Goal: Task Accomplishment & Management: Manage account settings

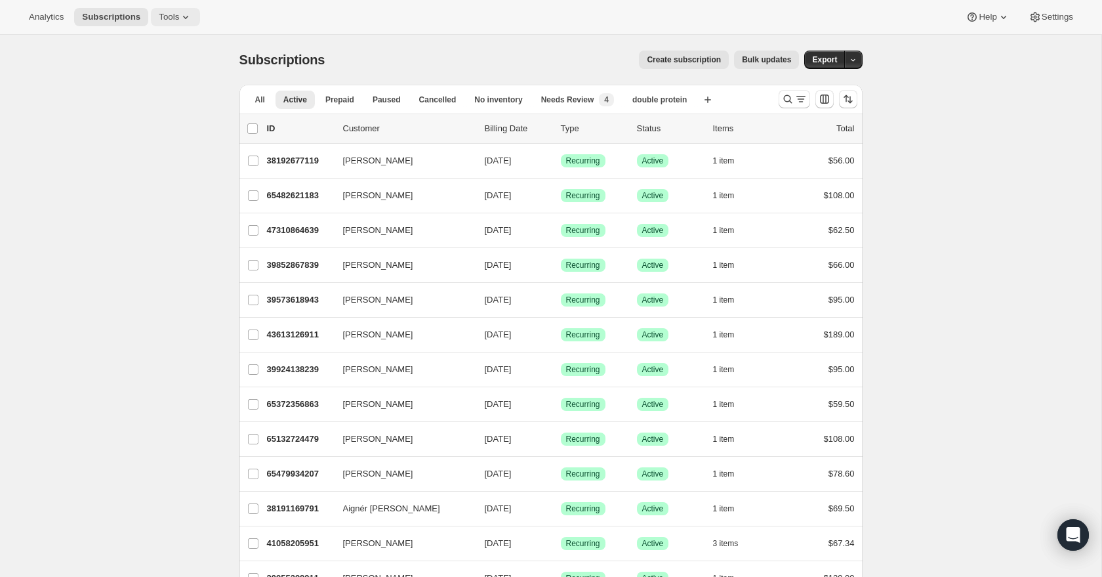
click at [176, 18] on span "Tools" at bounding box center [169, 17] width 20 height 10
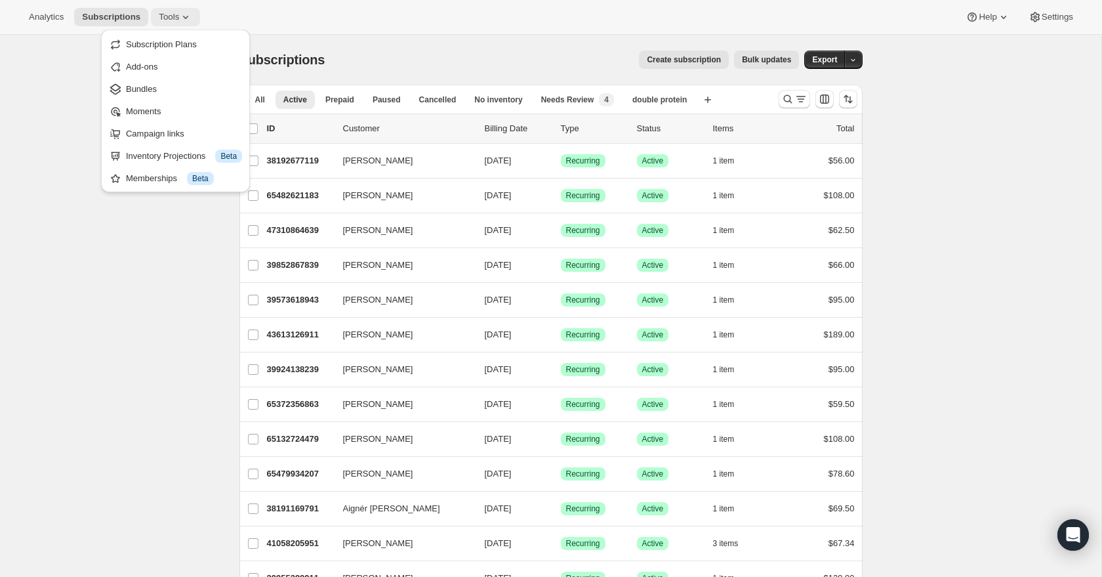
click at [176, 17] on span "Tools" at bounding box center [169, 17] width 20 height 10
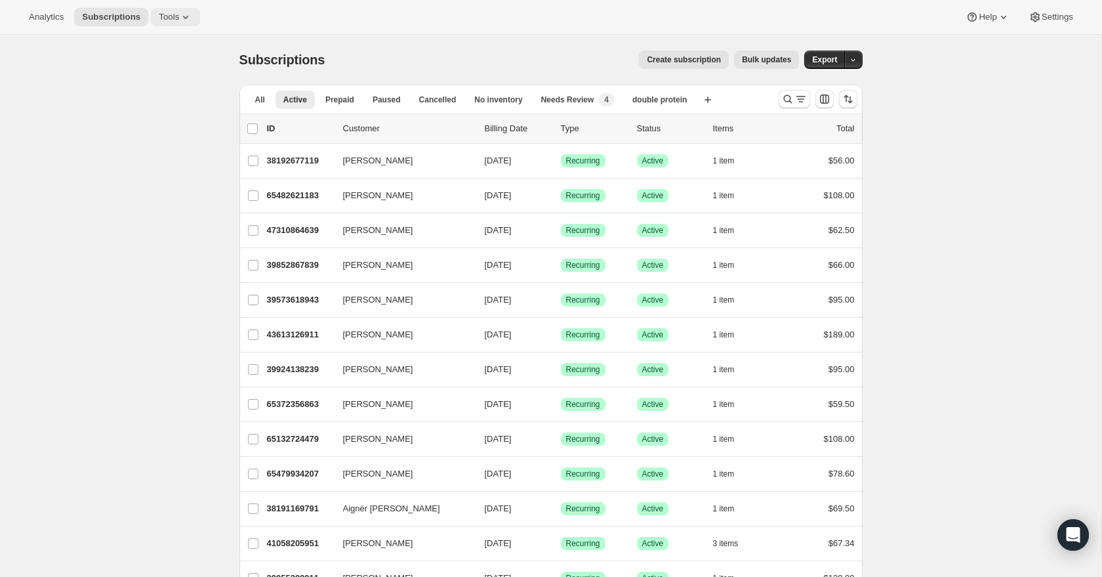
click at [182, 17] on icon at bounding box center [185, 16] width 13 height 13
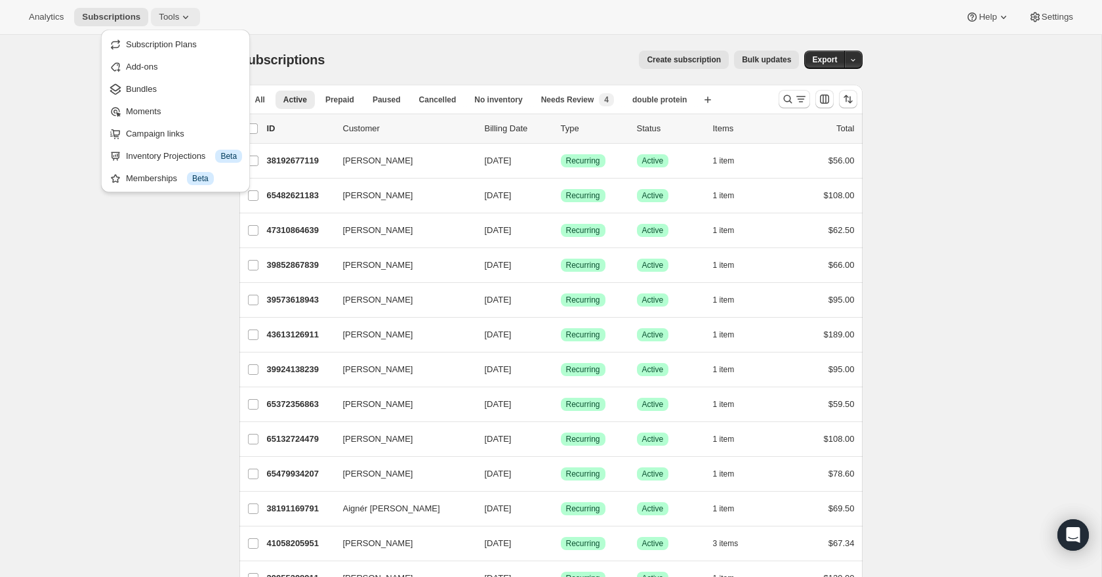
scroll to position [3, 0]
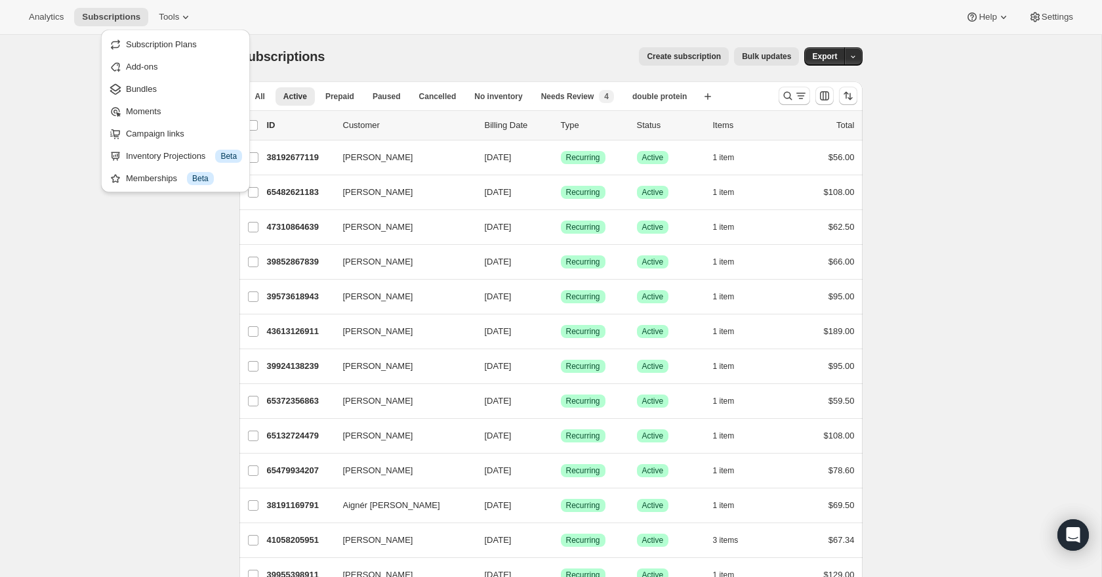
click at [341, 42] on div "Subscriptions. This page is ready Subscriptions Create subscription Bulk update…" at bounding box center [551, 56] width 623 height 50
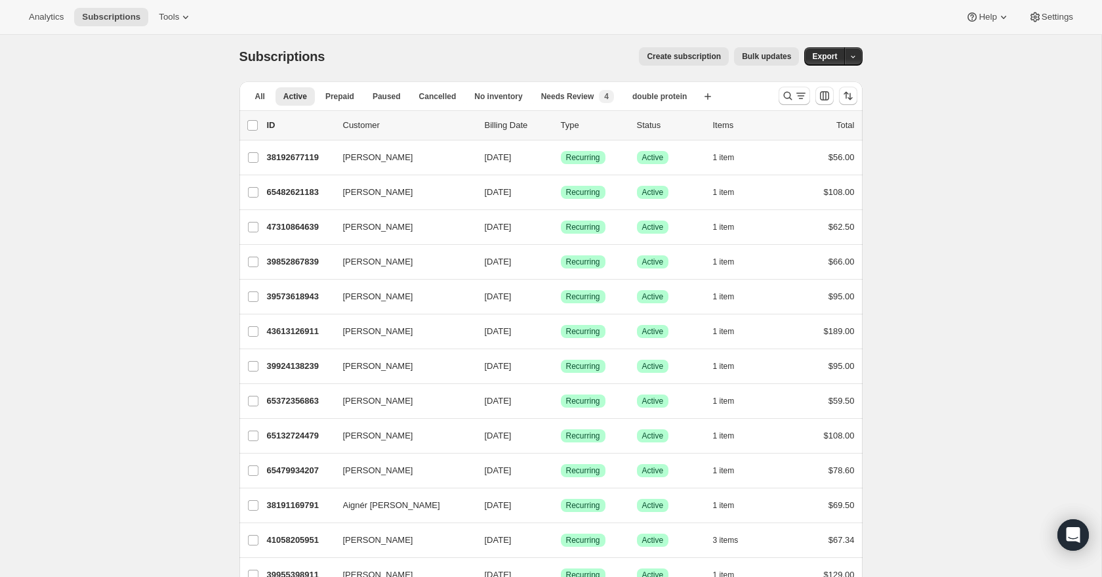
click at [740, 60] on button "Bulk updates" at bounding box center [766, 56] width 65 height 18
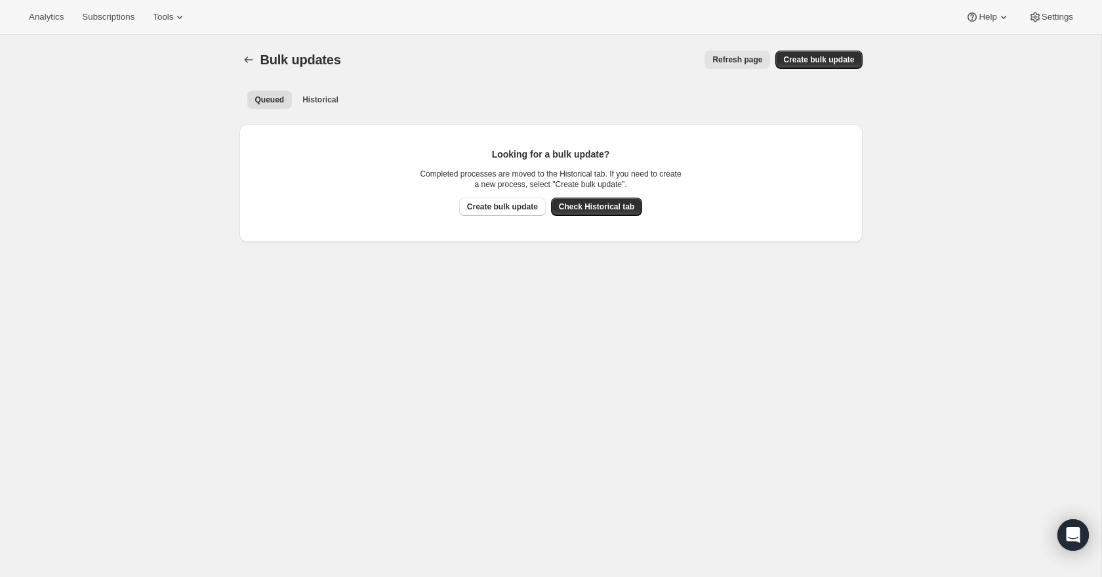
click at [597, 205] on span "Check Historical tab" at bounding box center [596, 206] width 75 height 10
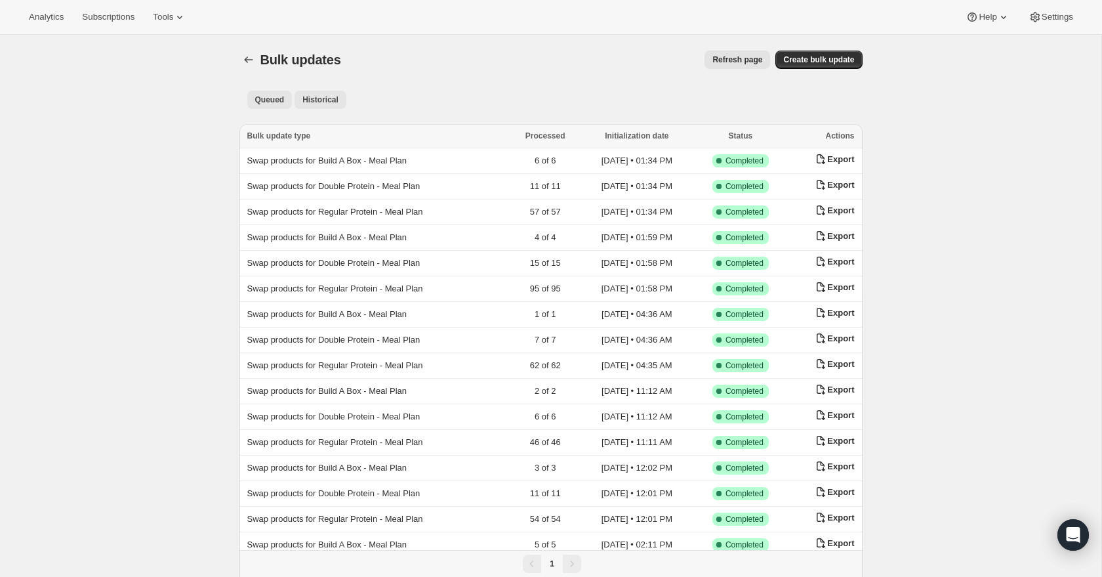
click at [274, 103] on span "Queued" at bounding box center [270, 99] width 30 height 10
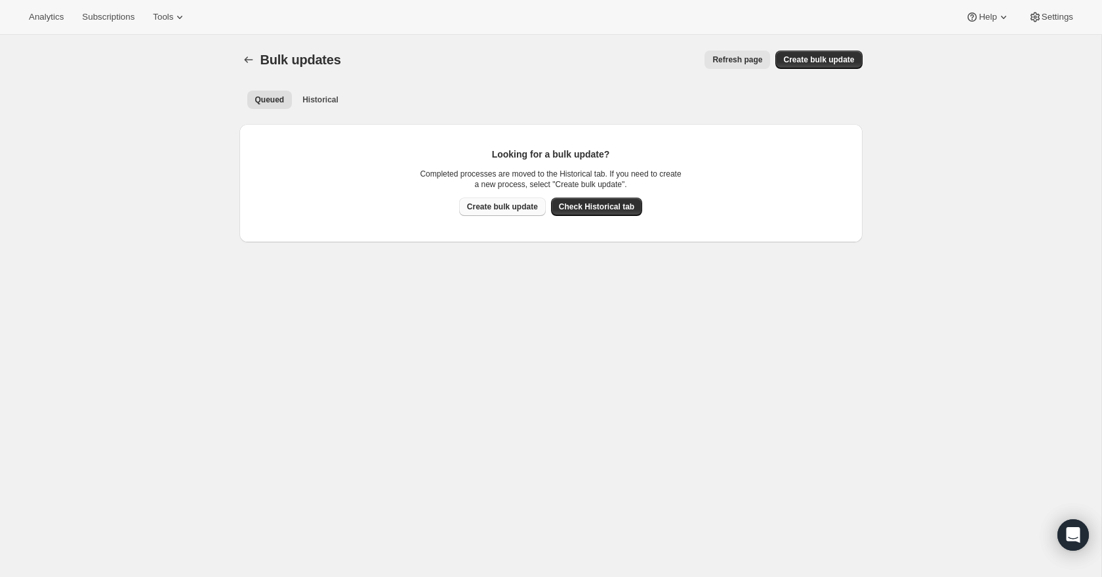
click at [515, 212] on button "Create bulk update" at bounding box center [502, 207] width 87 height 18
select select "17"
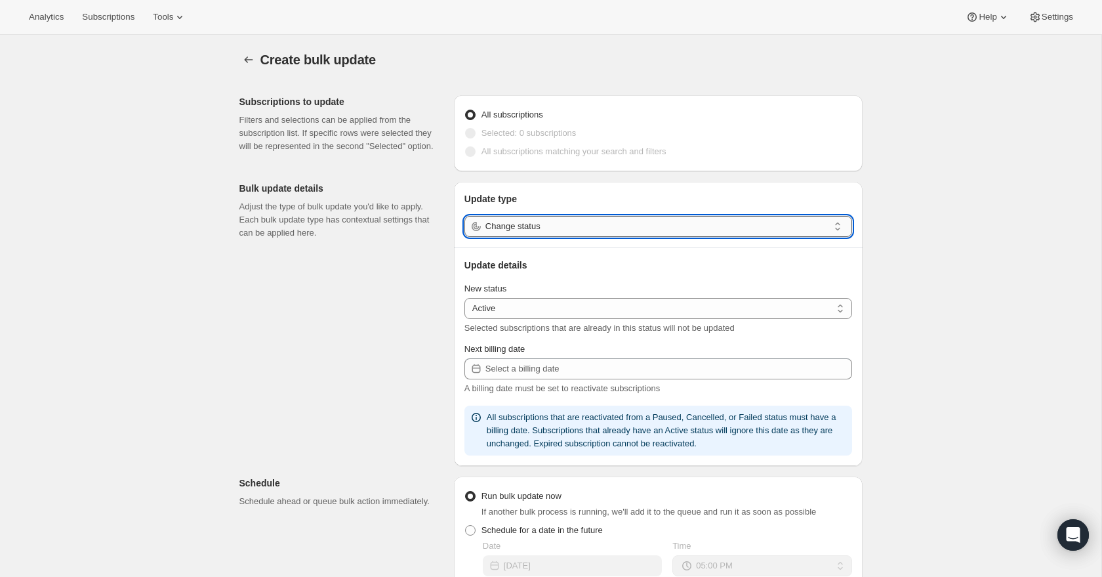
click at [587, 221] on input "Change status" at bounding box center [657, 226] width 343 height 21
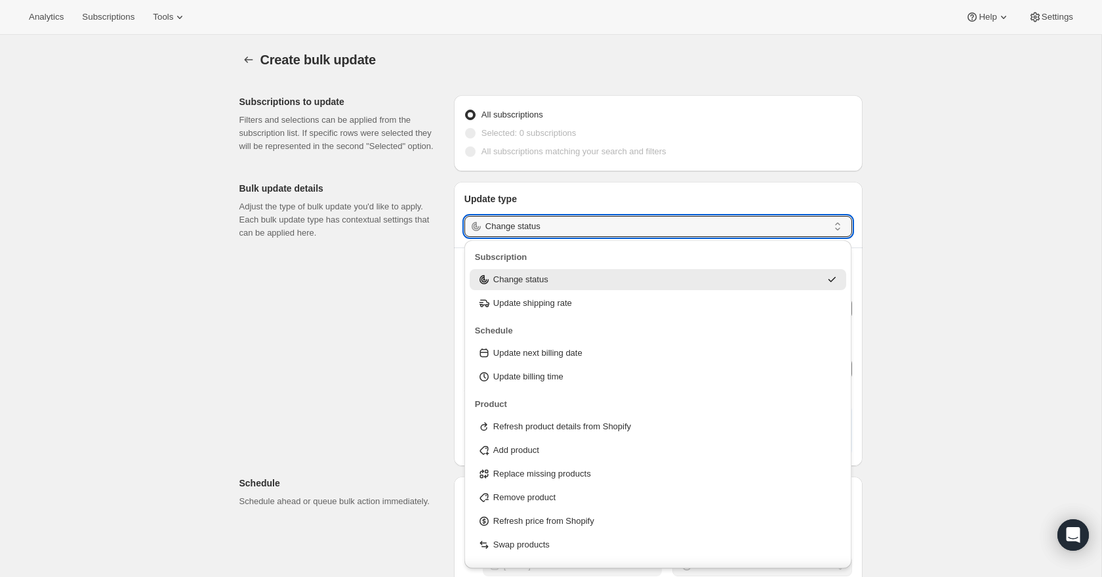
click at [595, 203] on p "Update type" at bounding box center [659, 198] width 388 height 13
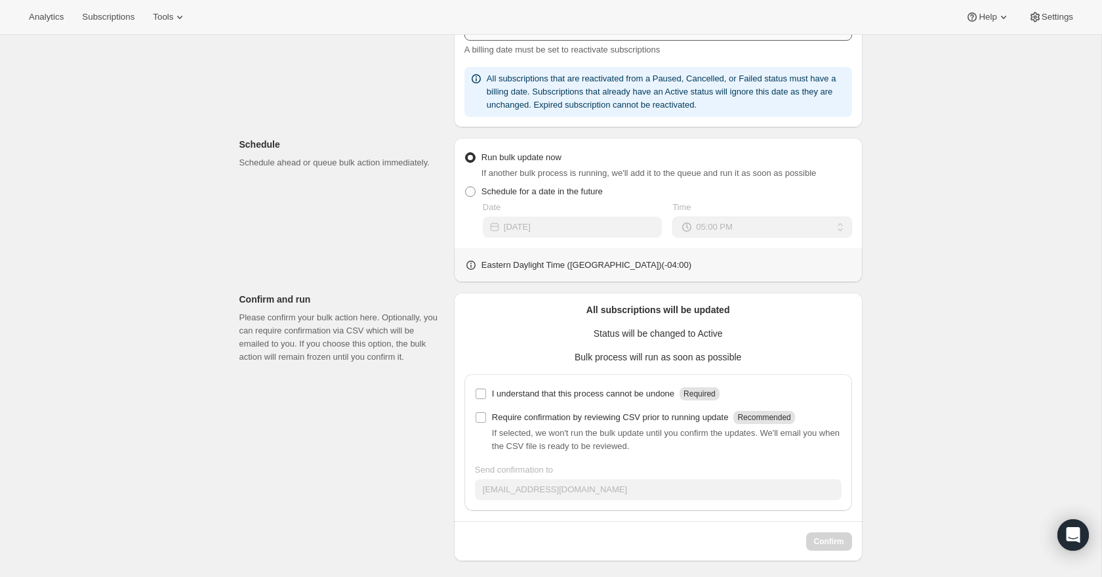
scroll to position [344, 0]
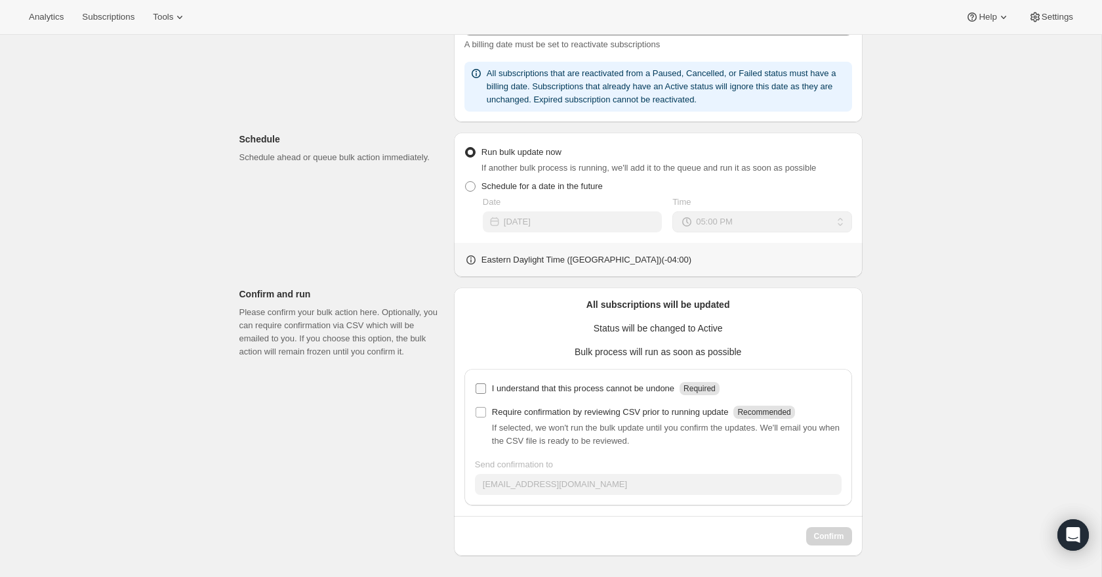
click at [480, 390] on input "I understand that this process cannot be undone Required" at bounding box center [481, 388] width 10 height 10
checkbox input "true"
click at [480, 411] on input "Require confirmation by reviewing CSV prior to running update Recommended" at bounding box center [481, 412] width 10 height 10
checkbox input "true"
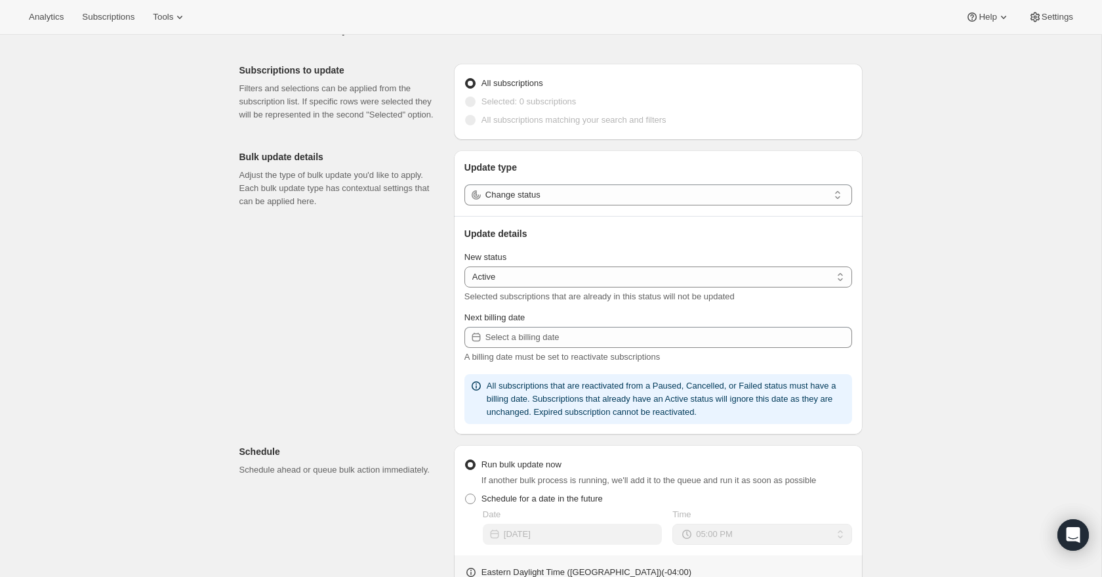
scroll to position [0, 0]
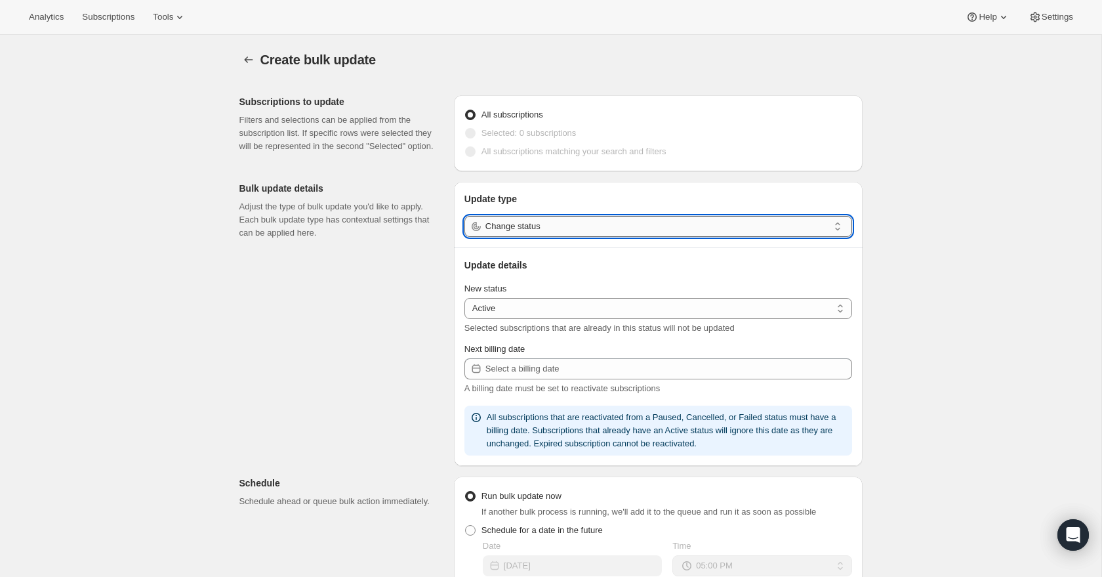
click at [553, 231] on input "Change status" at bounding box center [657, 226] width 343 height 21
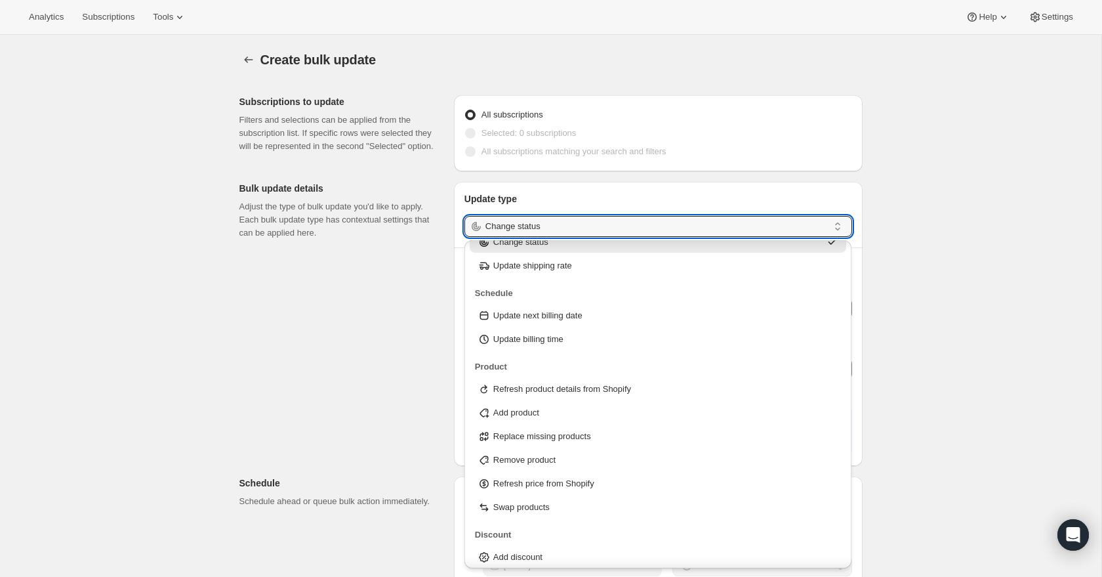
scroll to position [42, 0]
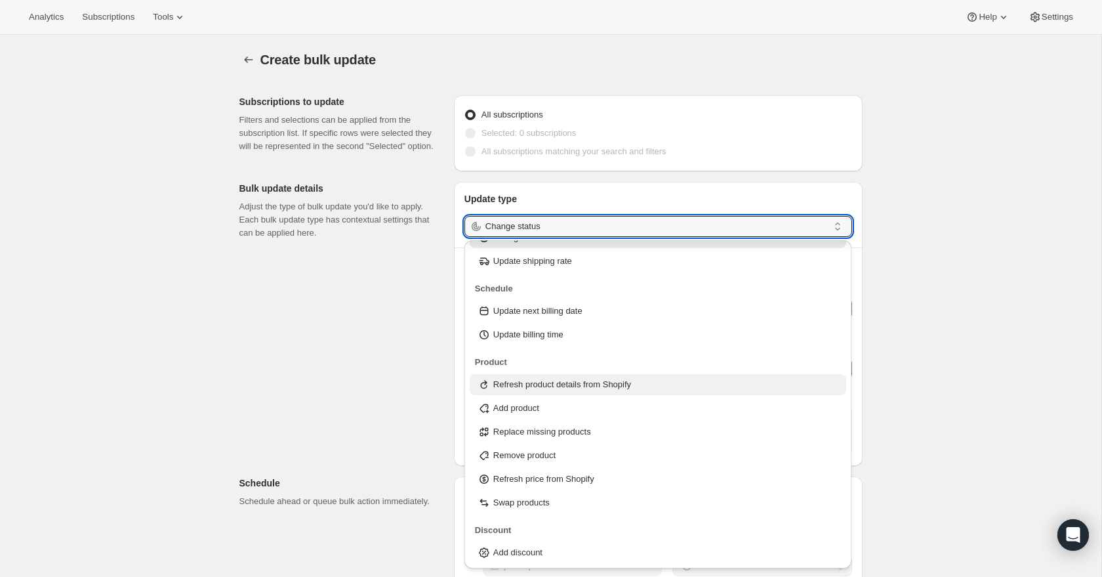
click at [612, 382] on p "Refresh product details from Shopify" at bounding box center [562, 384] width 138 height 13
type input "Refresh product details from Shopify"
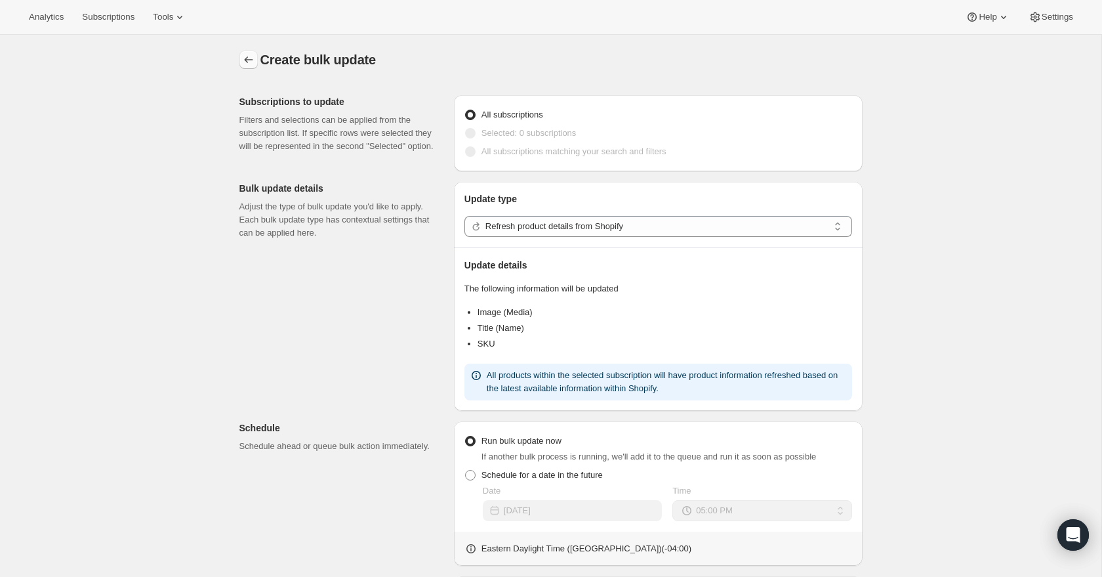
click at [247, 56] on icon "button" at bounding box center [248, 59] width 13 height 13
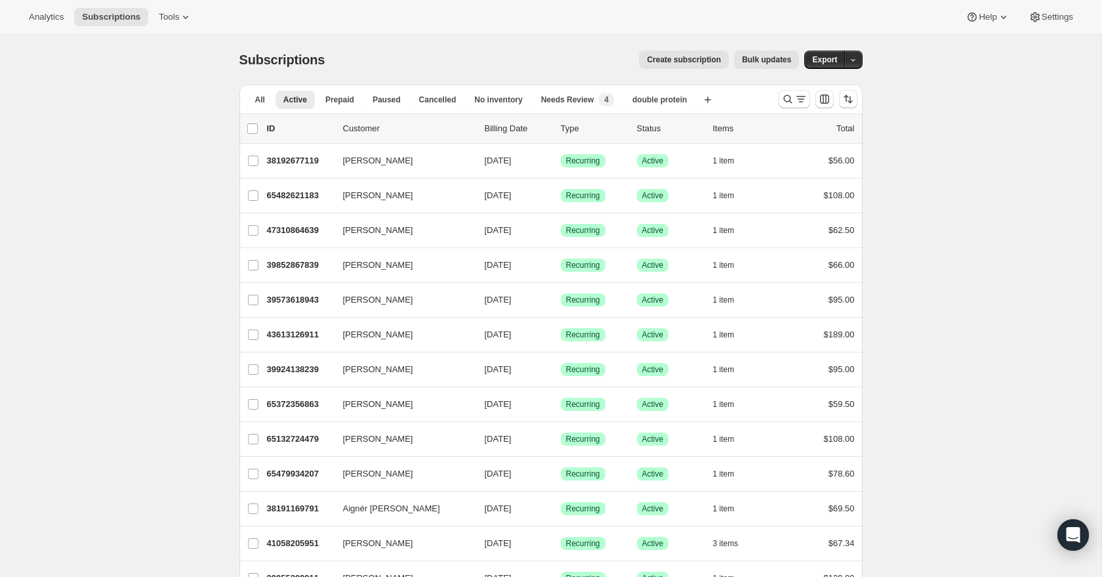
click at [742, 63] on span "Bulk updates" at bounding box center [766, 59] width 49 height 10
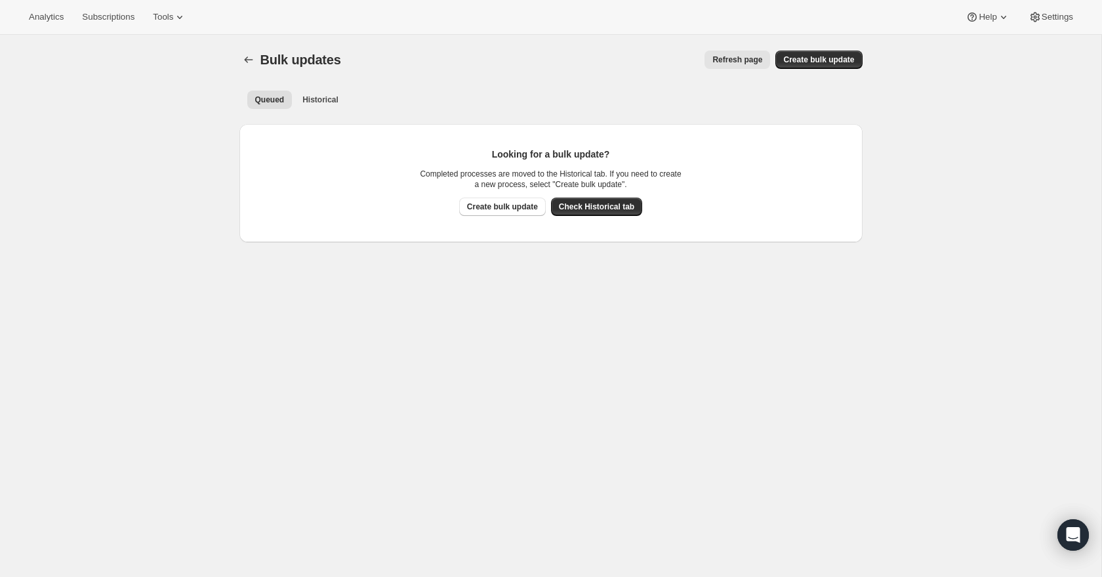
click at [602, 205] on span "Check Historical tab" at bounding box center [596, 206] width 75 height 10
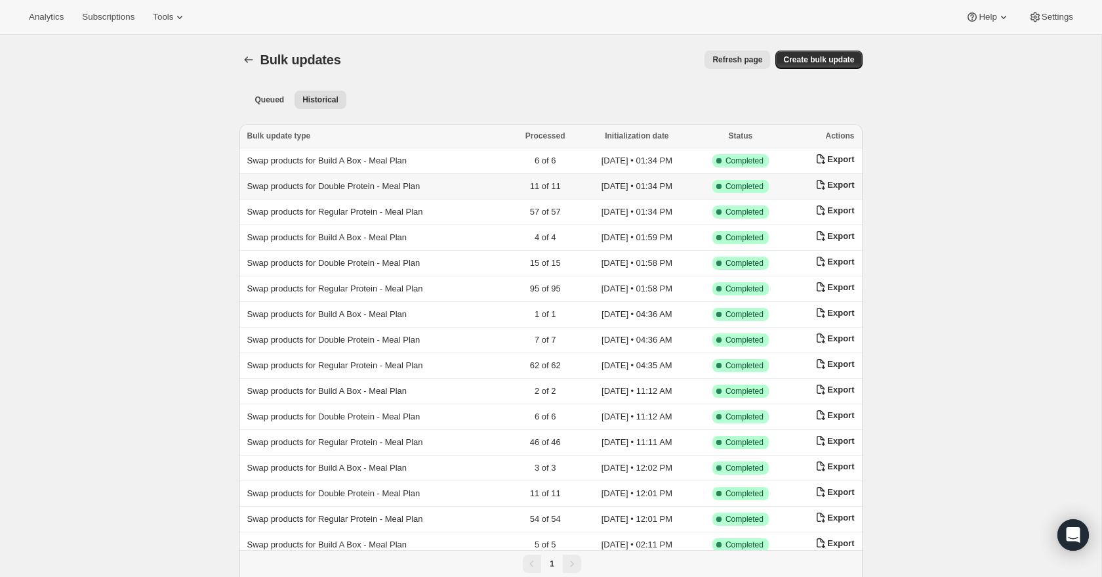
click at [352, 188] on span "Swap products for Double Protein - Meal Plan" at bounding box center [333, 186] width 173 height 10
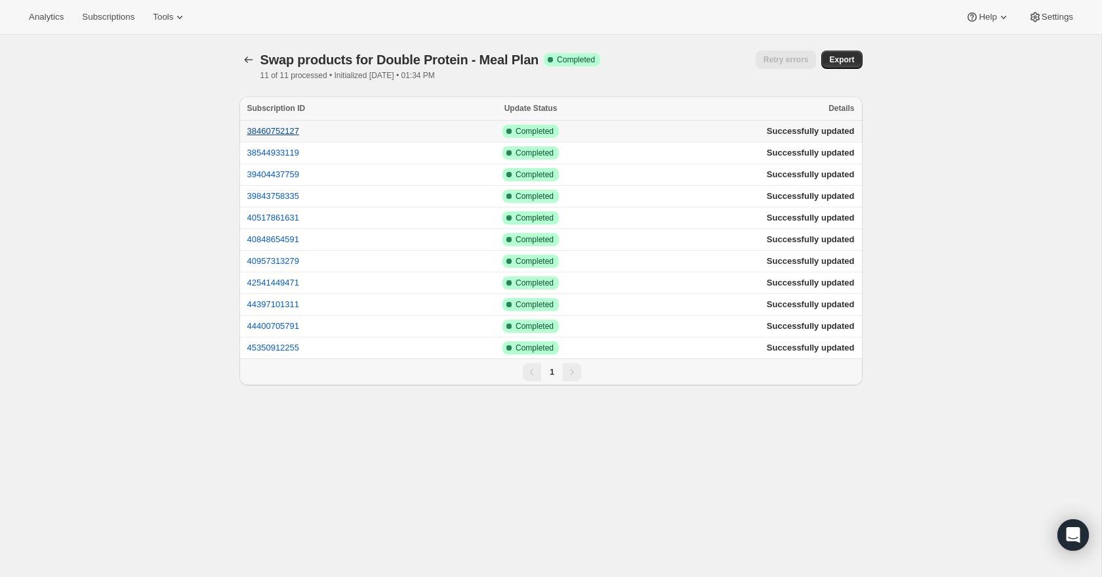
scroll to position [1, 0]
click at [250, 58] on icon "button" at bounding box center [248, 58] width 13 height 13
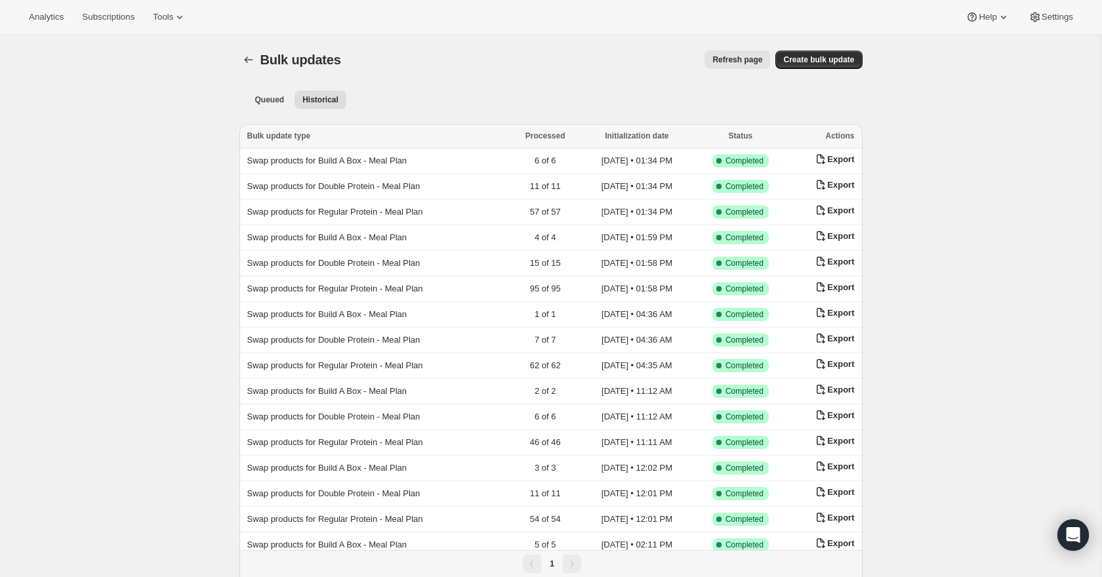
scroll to position [10, 0]
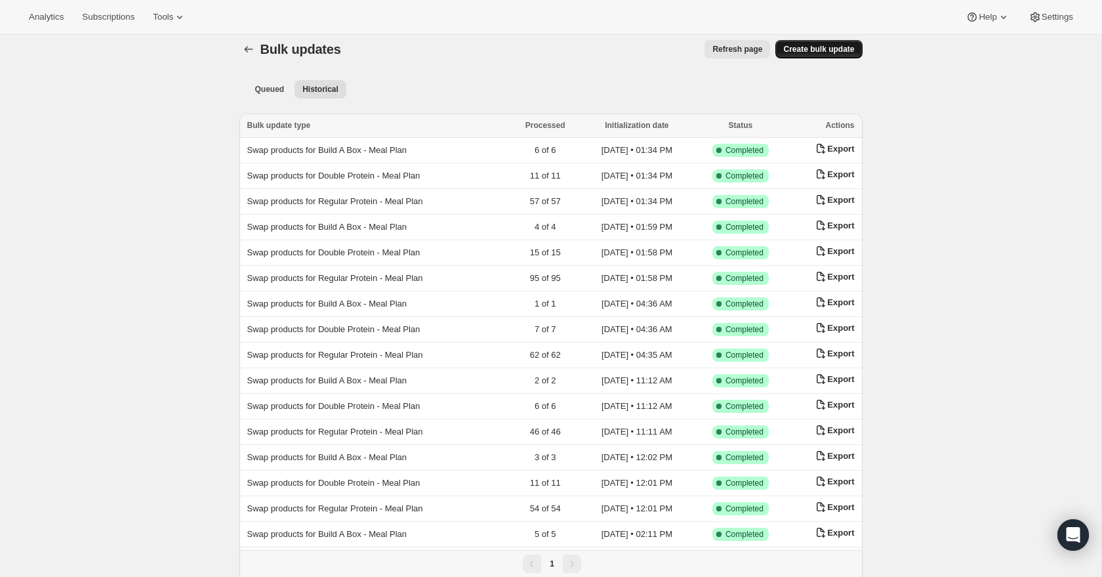
click at [808, 49] on span "Create bulk update" at bounding box center [819, 49] width 71 height 10
select select "17"
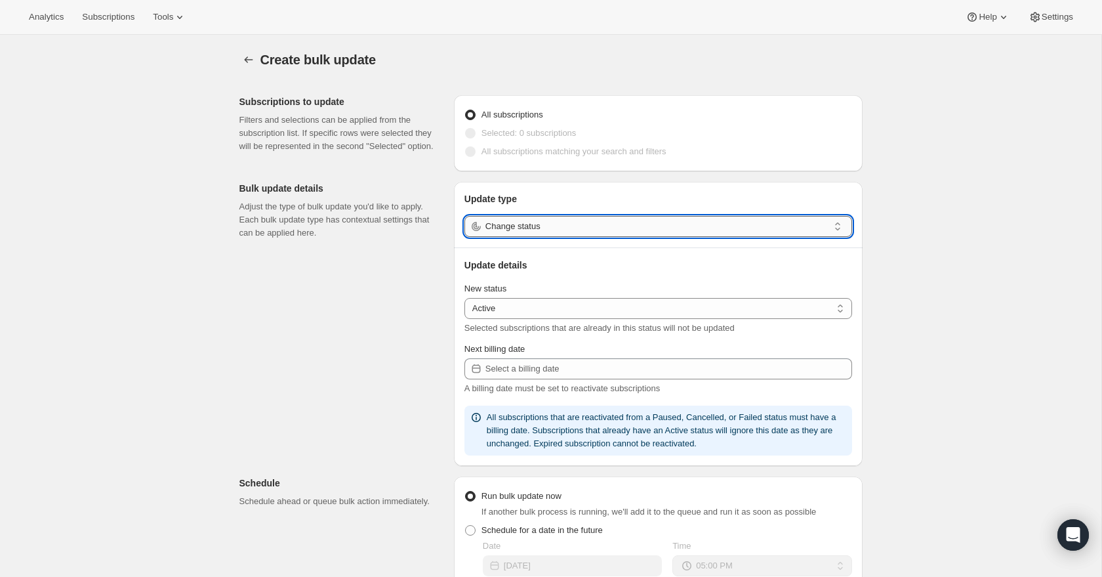
click at [556, 220] on input "Change status" at bounding box center [657, 226] width 343 height 21
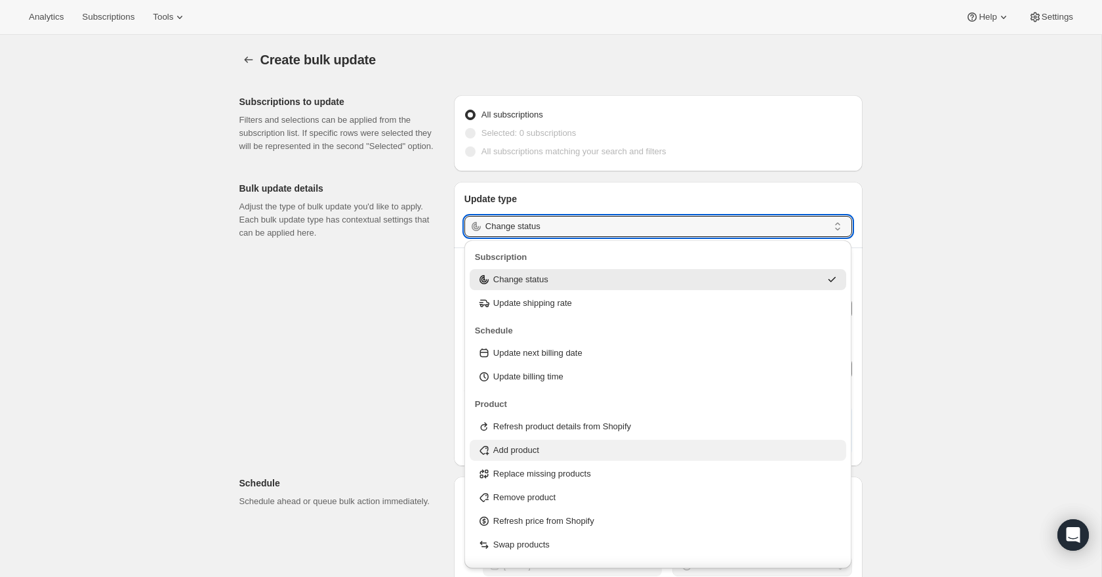
scroll to position [42, 0]
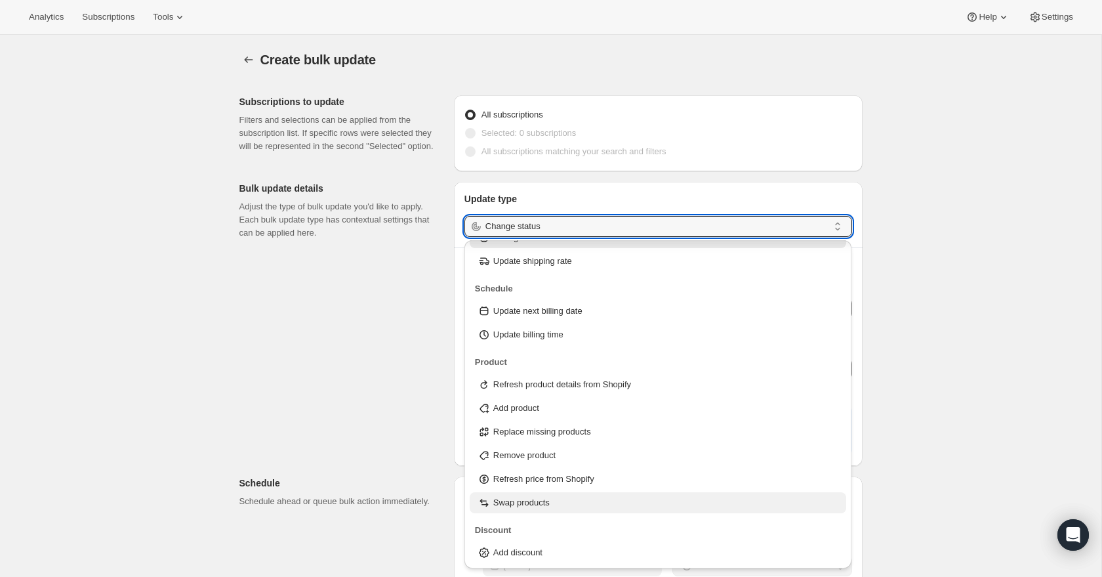
click at [602, 506] on div "Swap products" at bounding box center [659, 502] width 362 height 13
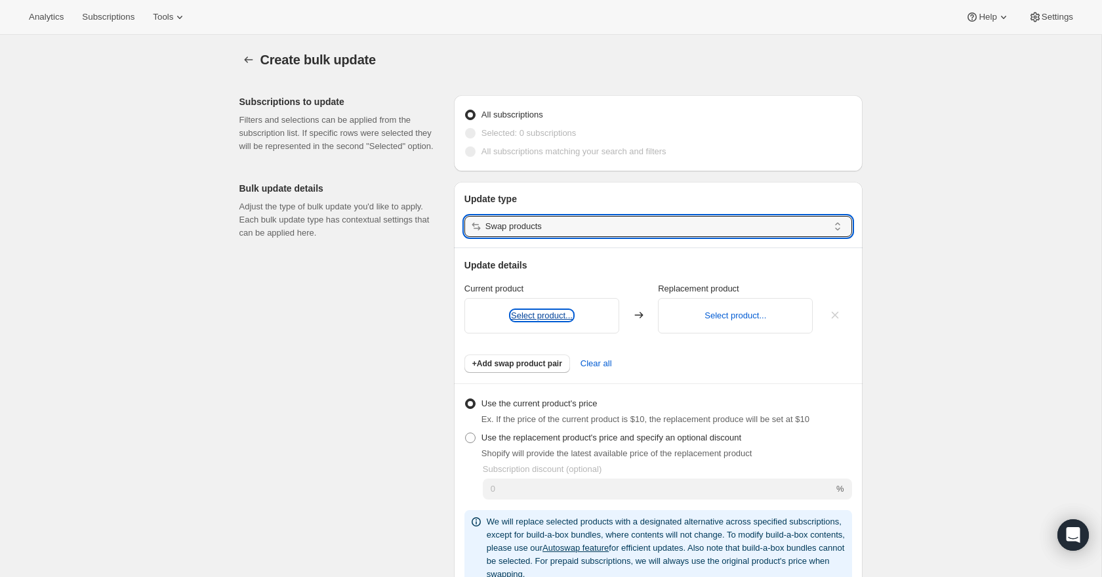
click at [552, 315] on button "Select product..." at bounding box center [542, 315] width 62 height 10
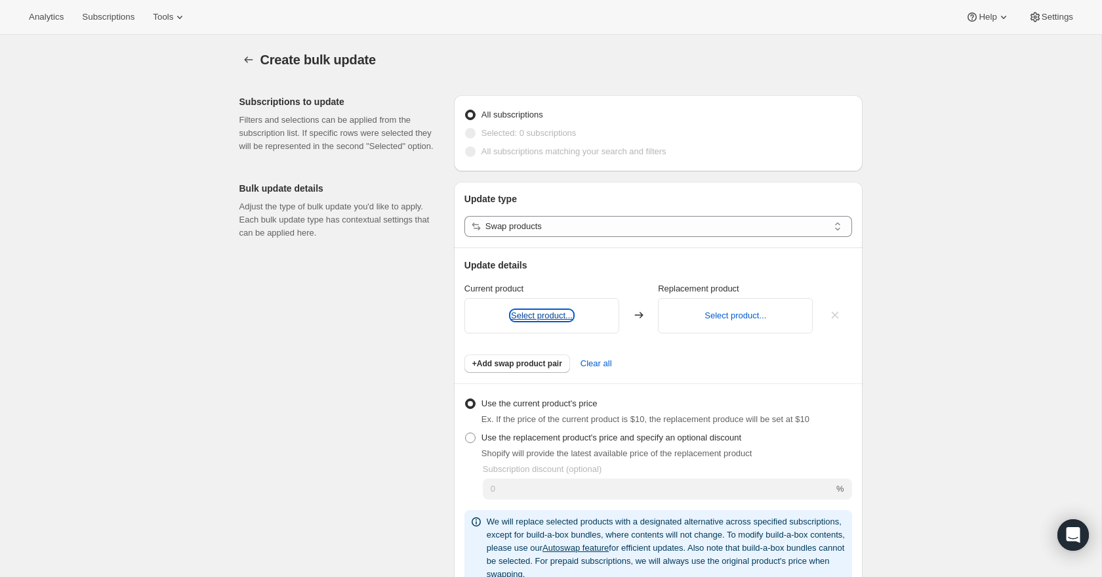
click at [549, 320] on button "Select product..." at bounding box center [542, 315] width 62 height 10
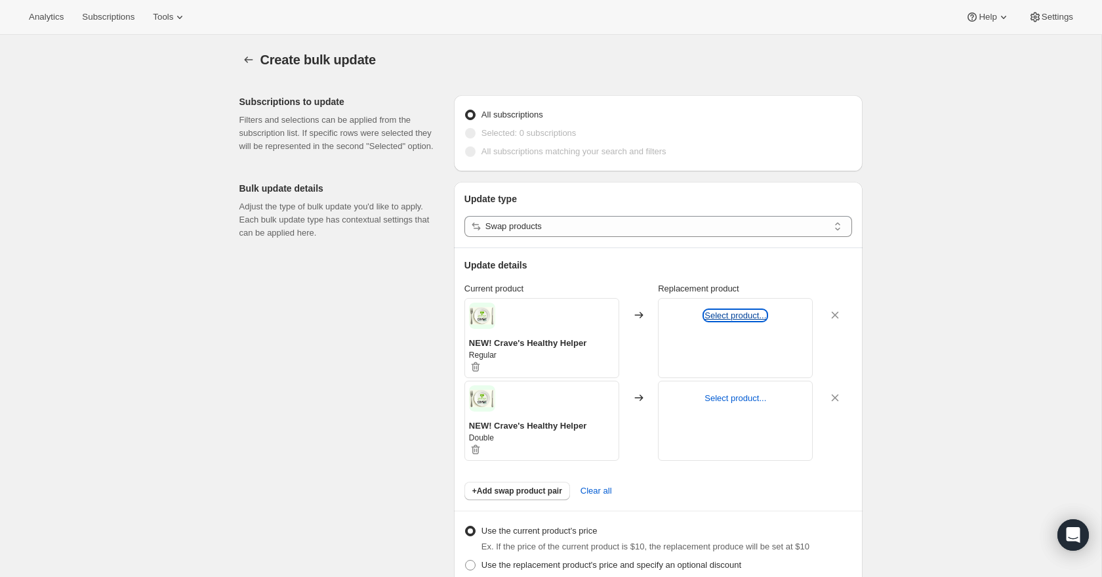
click at [723, 317] on button "Select product..." at bounding box center [736, 315] width 62 height 10
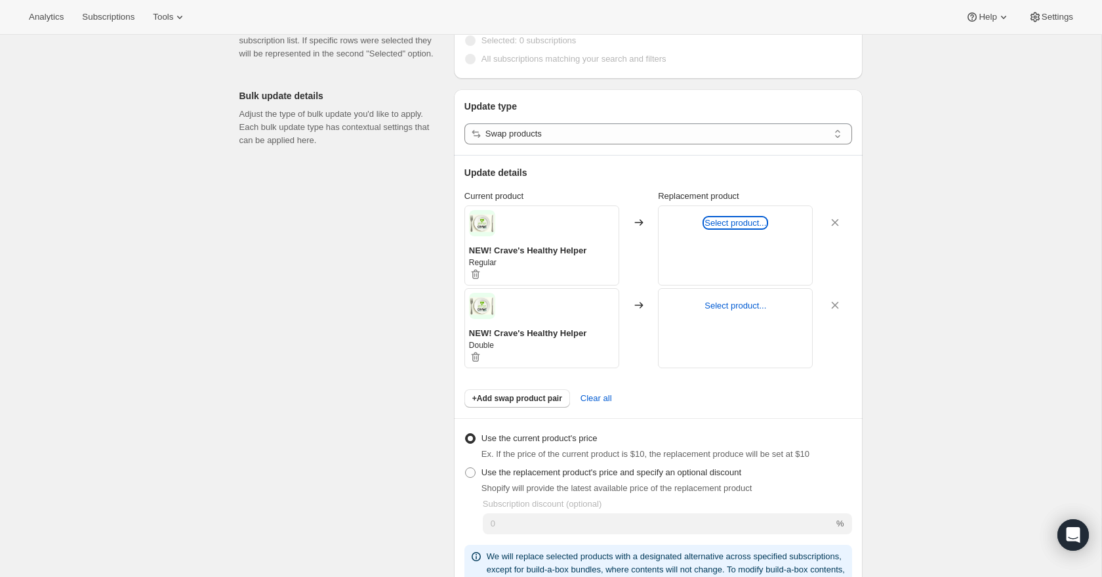
scroll to position [91, 0]
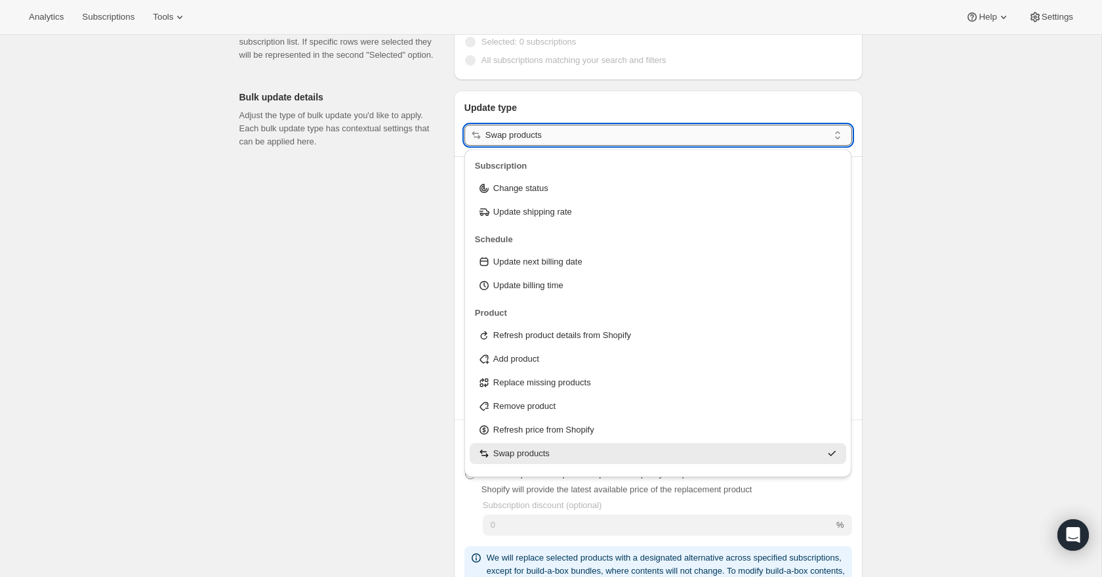
click at [537, 144] on input "Swap products" at bounding box center [657, 135] width 343 height 21
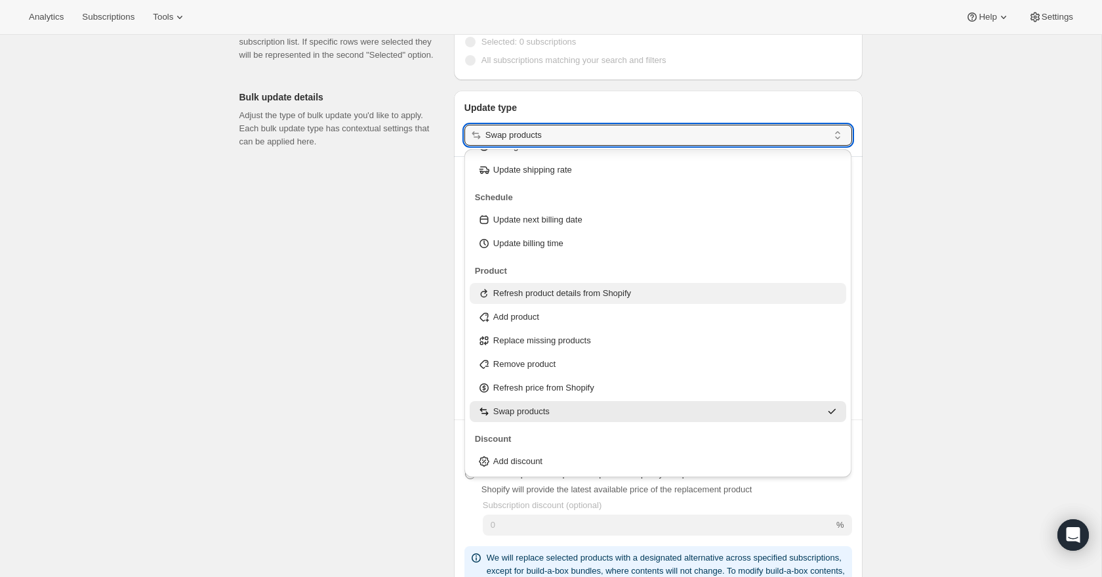
scroll to position [96, 0]
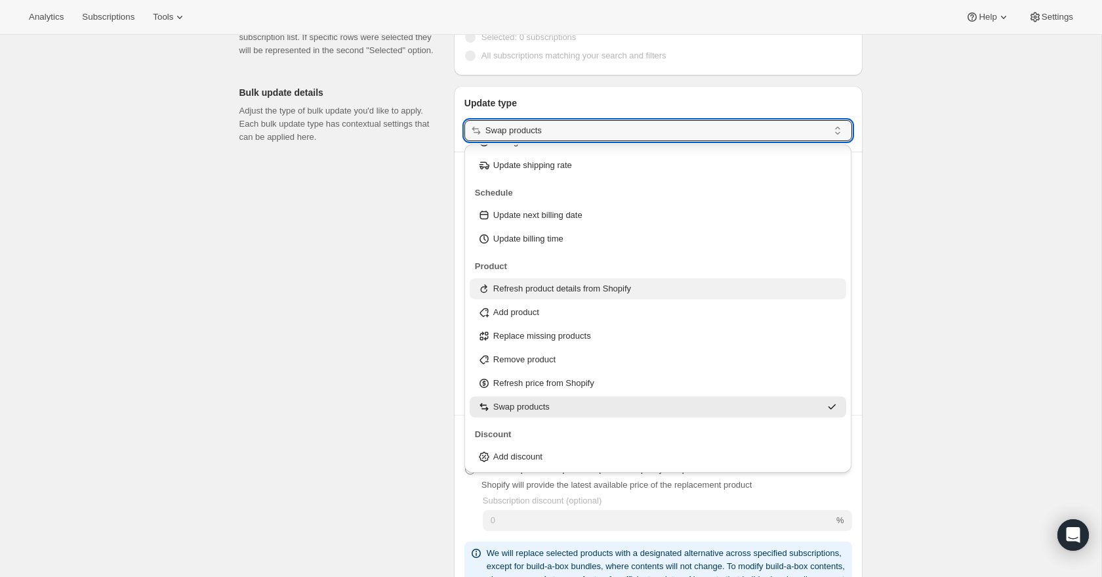
click at [604, 296] on div "Refresh product details from Shopify" at bounding box center [658, 288] width 377 height 21
type input "Refresh product details from Shopify"
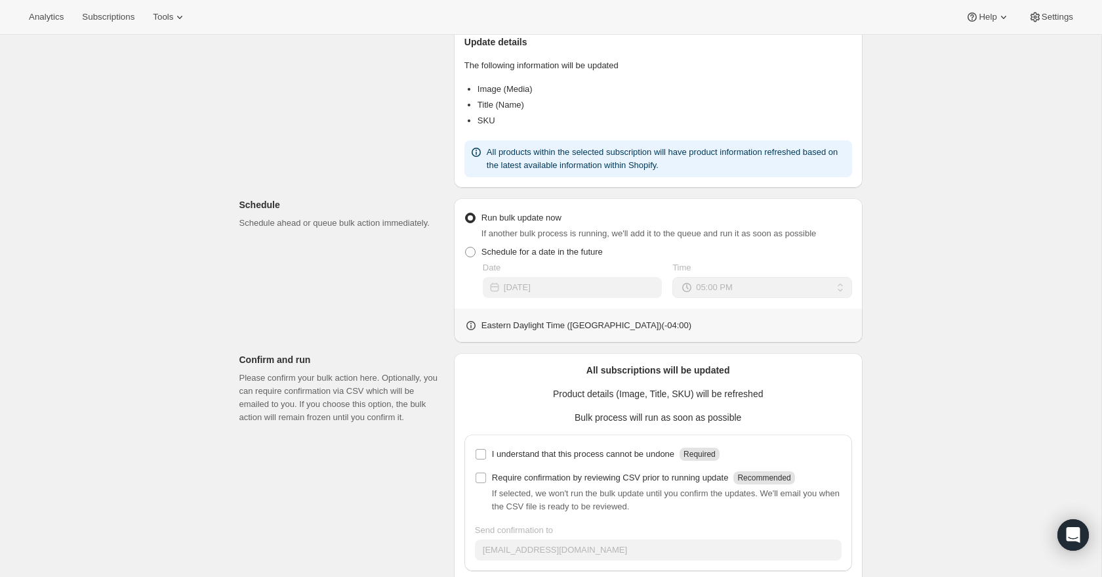
scroll to position [289, 0]
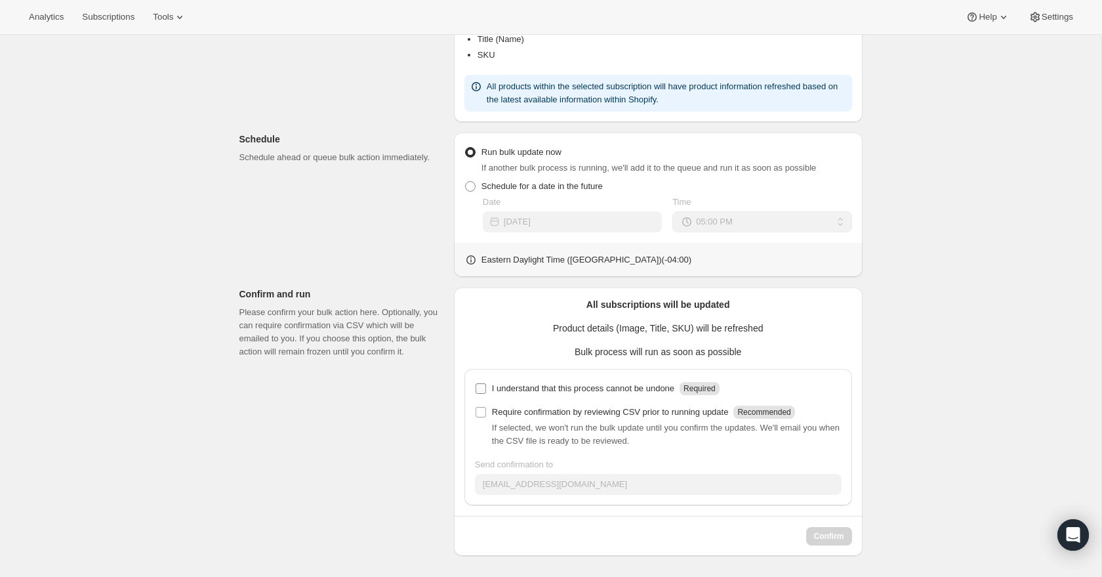
click at [482, 392] on input "I understand that this process cannot be undone Required" at bounding box center [481, 388] width 10 height 10
checkbox input "true"
click at [481, 407] on input "Require confirmation by reviewing CSV prior to running update Recommended" at bounding box center [481, 412] width 10 height 10
checkbox input "true"
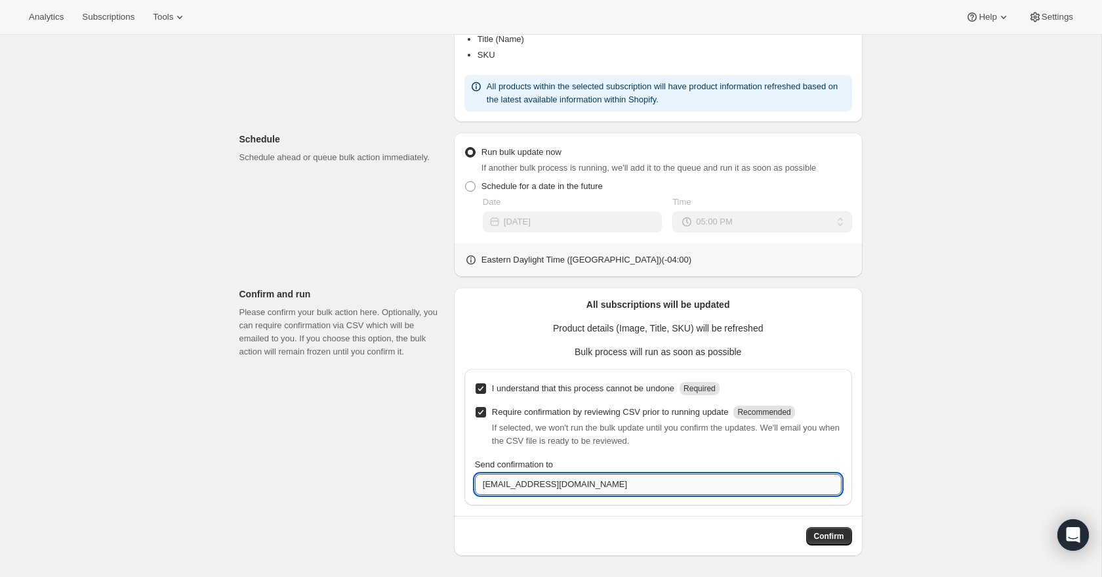
drag, startPoint x: 606, startPoint y: 487, endPoint x: 605, endPoint y: 480, distance: 6.6
click at [605, 480] on input "cravemealsnj@gmail.com" at bounding box center [658, 484] width 367 height 21
drag, startPoint x: 604, startPoint y: 480, endPoint x: 610, endPoint y: 462, distance: 19.5
click at [610, 464] on div "Send confirmation to cravemealsnj@gmail.com" at bounding box center [658, 476] width 367 height 37
type input "derek@craveperformance.com"
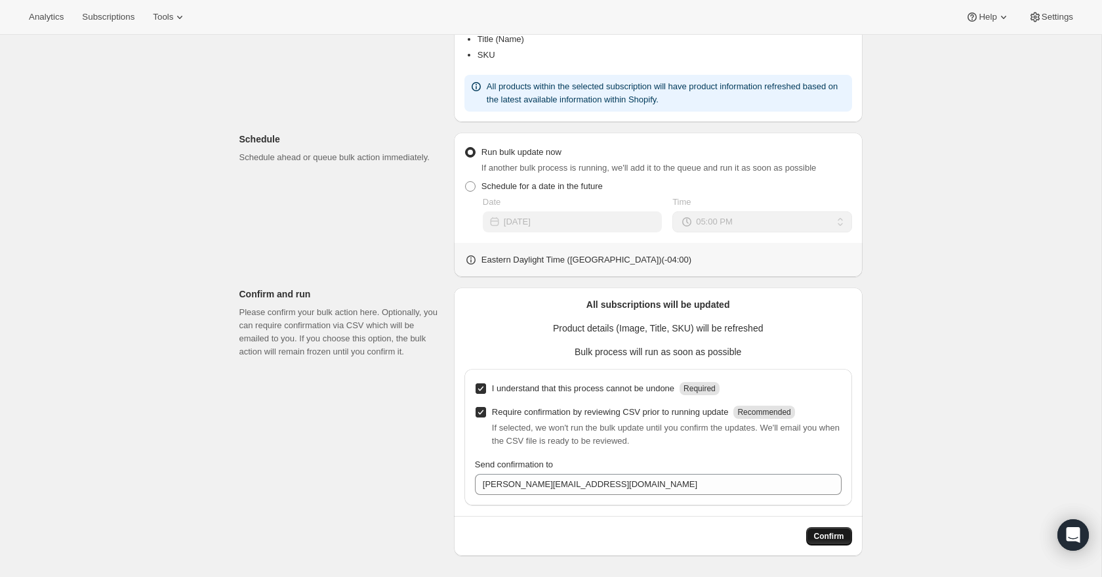
click at [827, 540] on span "Confirm" at bounding box center [829, 536] width 30 height 10
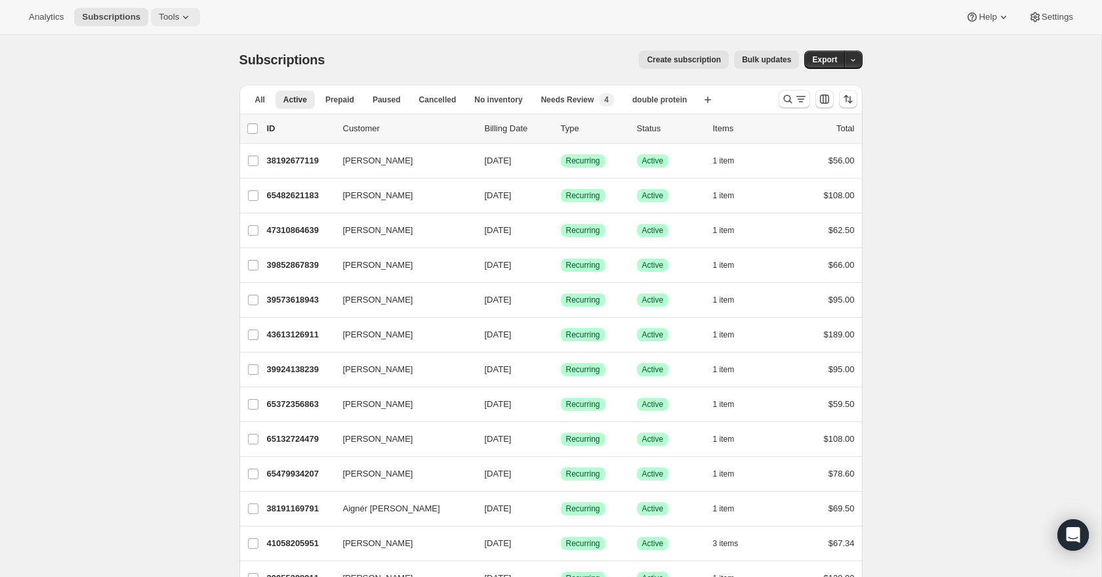
click at [183, 14] on icon at bounding box center [185, 16] width 13 height 13
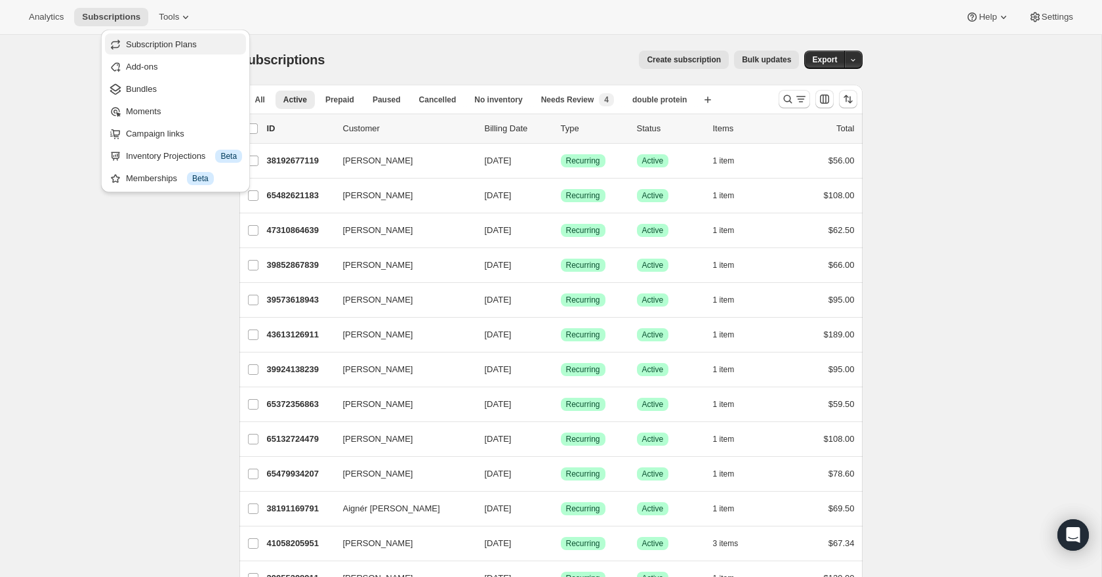
click at [180, 33] on button "Subscription Plans" at bounding box center [175, 43] width 141 height 21
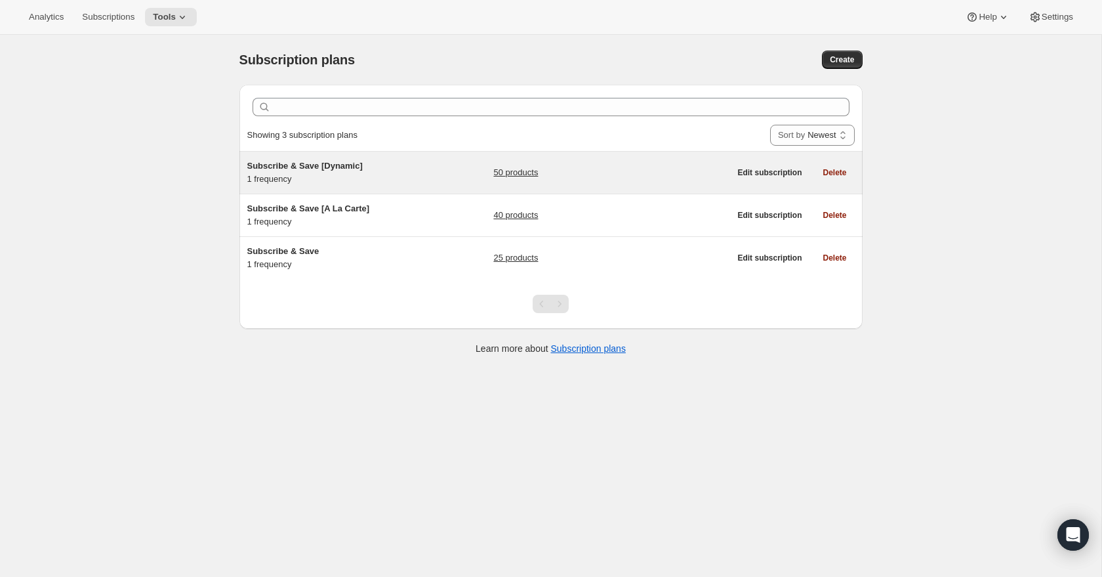
click at [515, 178] on link "50 products" at bounding box center [515, 172] width 45 height 13
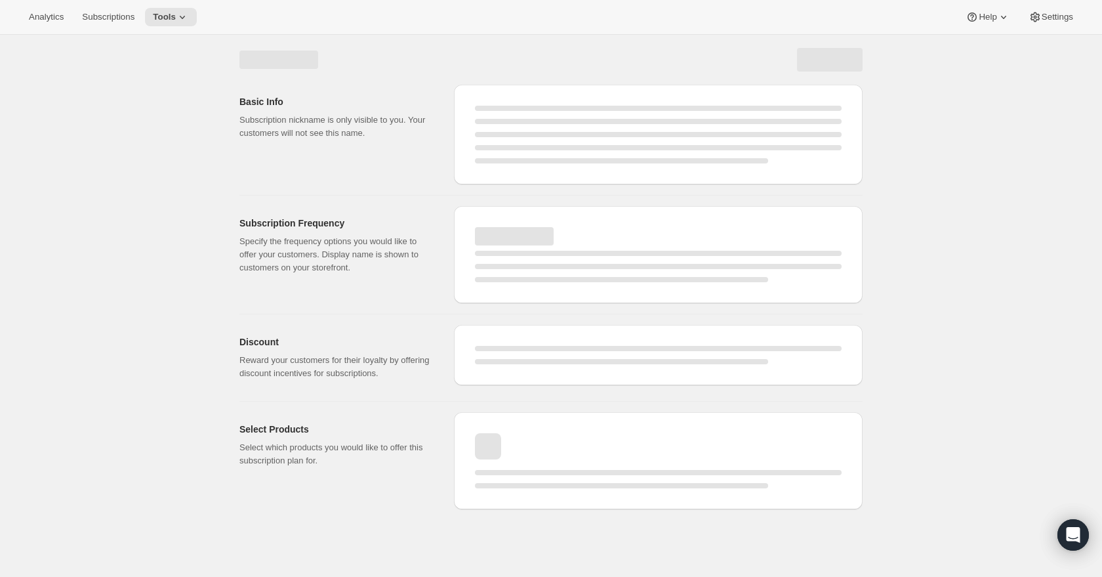
select select "WEEK"
select select "MONTH"
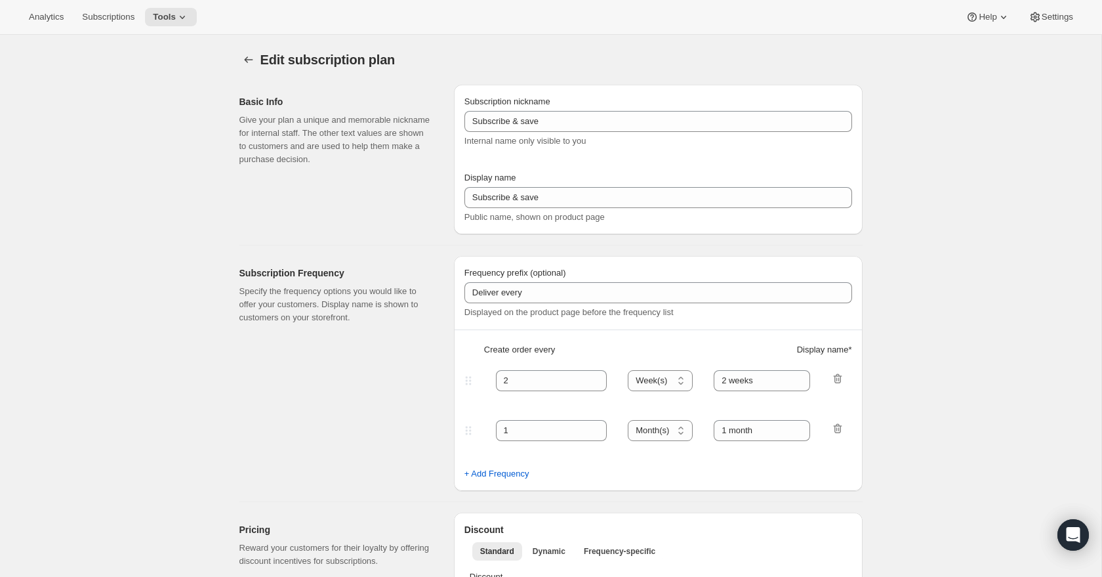
type input "Subscribe & Save [Dynamic]"
type input "Subscribe & Save"
type input "1"
type input "1 week"
checkbox input "true"
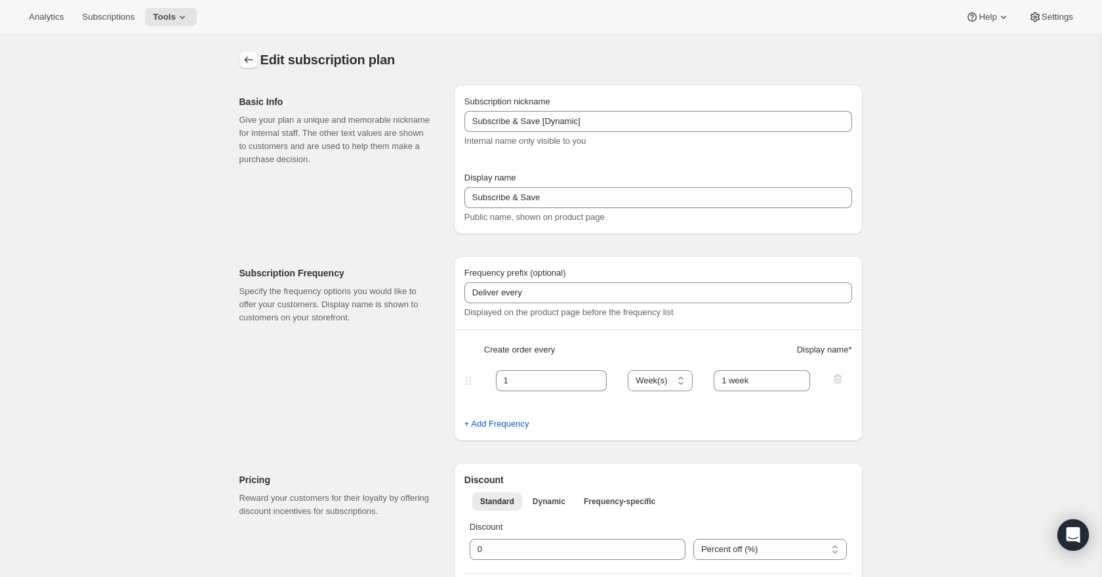
click at [249, 58] on icon "Subscription plans" at bounding box center [248, 59] width 13 height 13
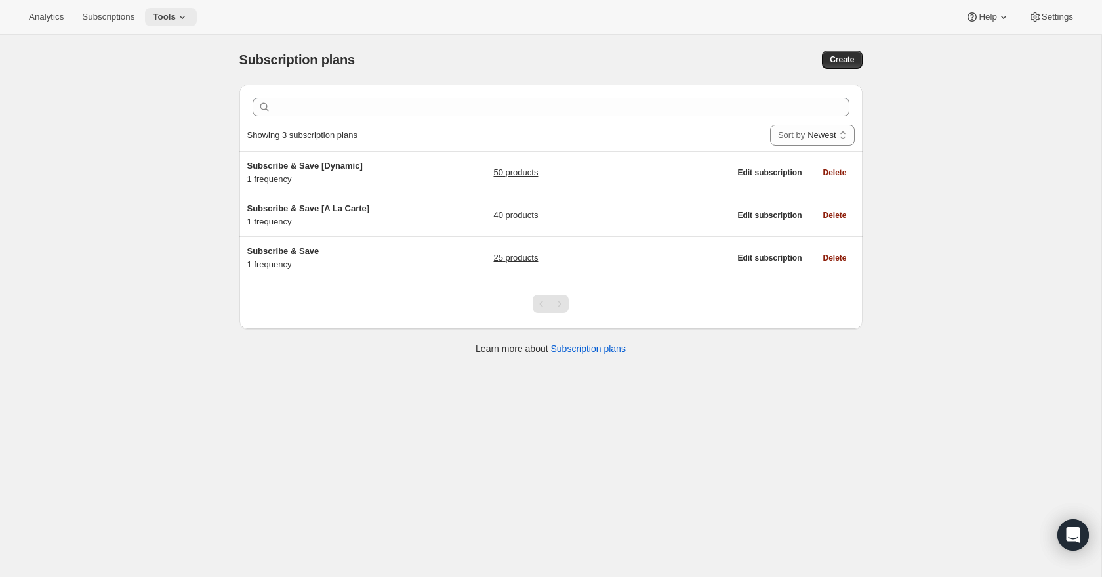
click at [169, 10] on button "Tools" at bounding box center [171, 17] width 52 height 18
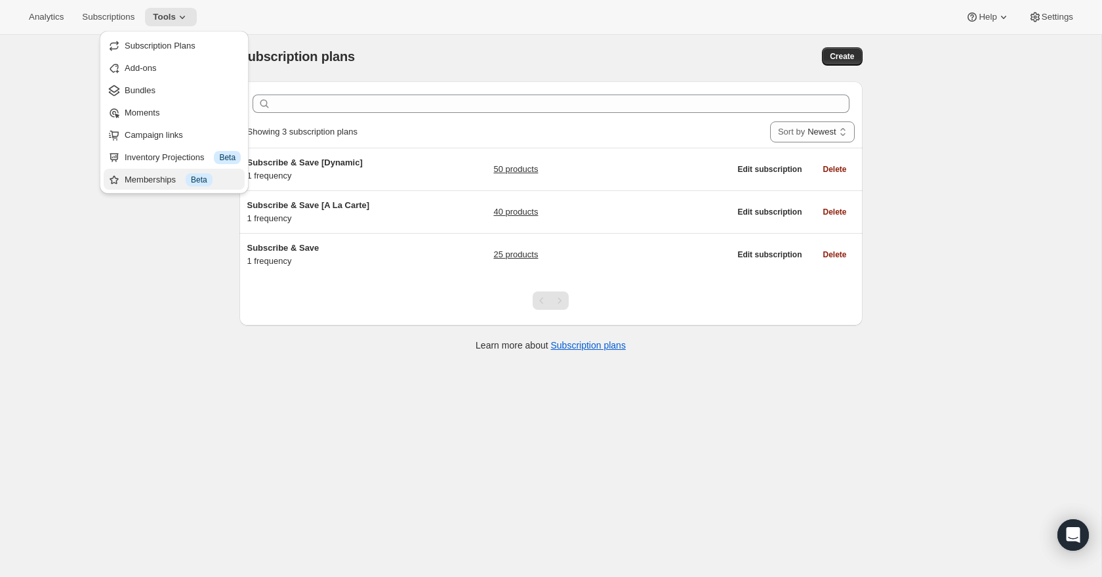
scroll to position [5, 0]
click at [173, 160] on div "Inventory Projections Info Beta" at bounding box center [183, 156] width 116 height 13
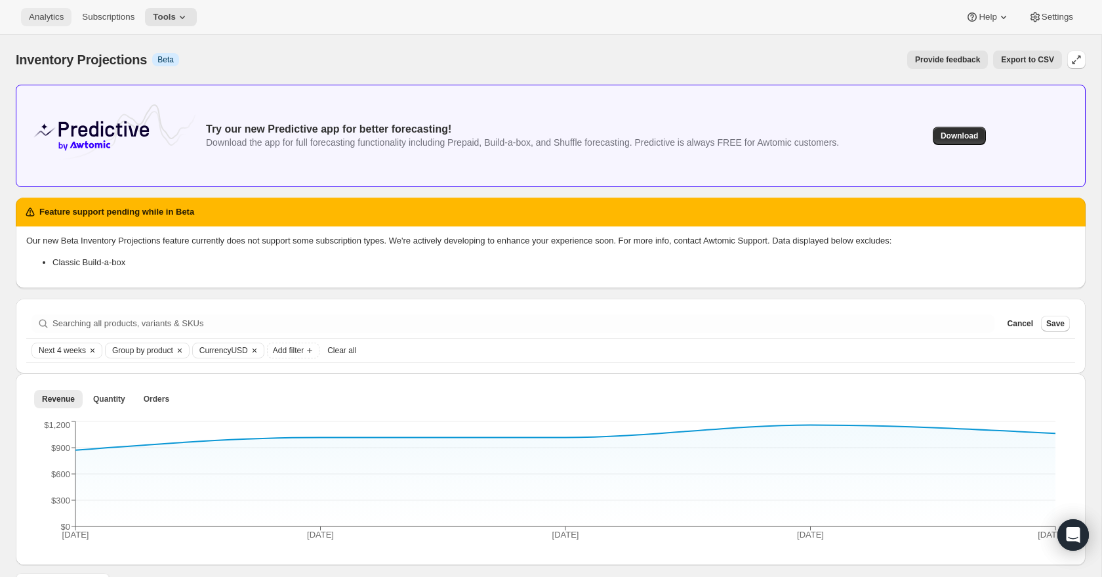
click at [41, 17] on span "Analytics" at bounding box center [46, 17] width 35 height 10
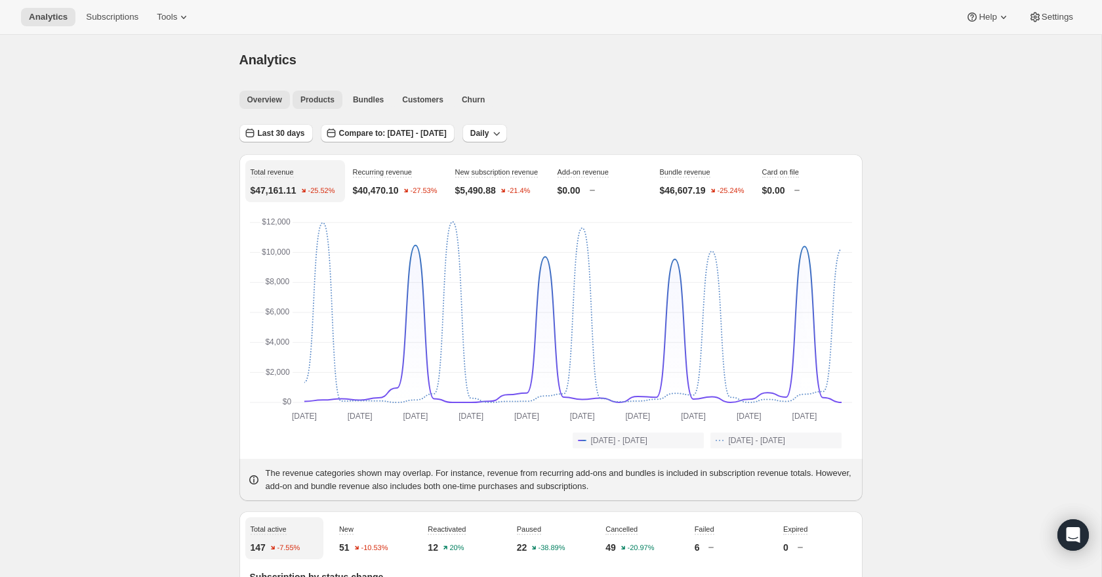
click at [327, 97] on span "Products" at bounding box center [318, 99] width 34 height 10
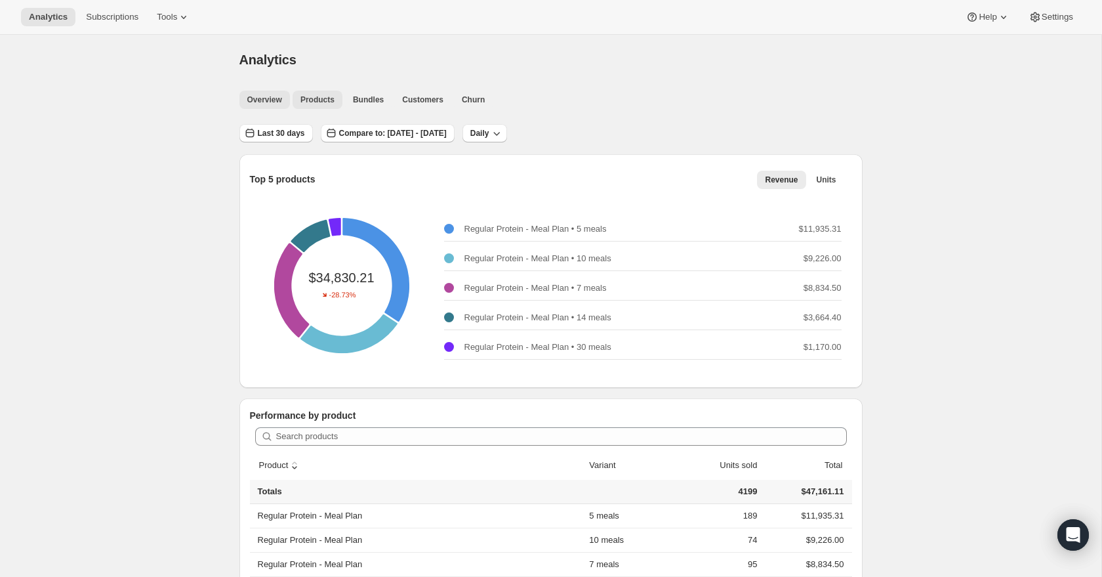
click at [268, 101] on span "Overview" at bounding box center [264, 99] width 35 height 10
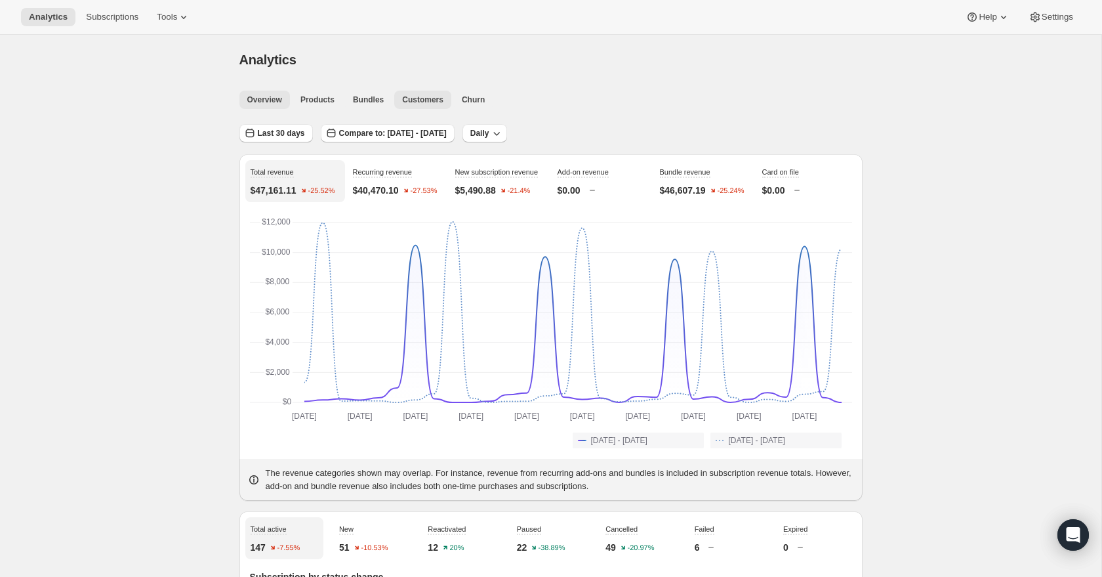
click at [446, 101] on button "Customers" at bounding box center [422, 100] width 57 height 18
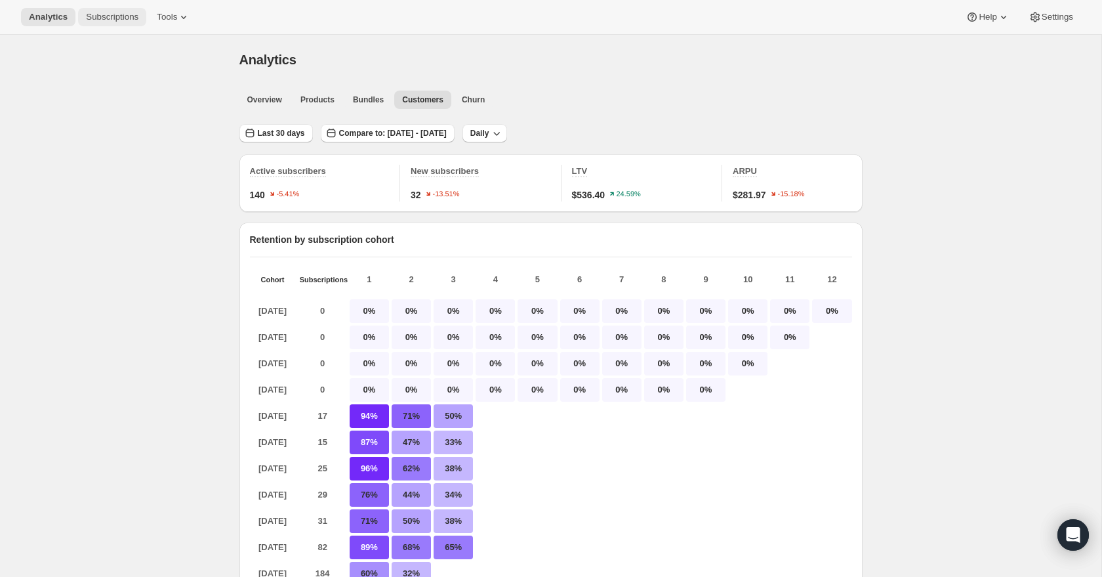
click at [136, 19] on span "Subscriptions" at bounding box center [112, 17] width 52 height 10
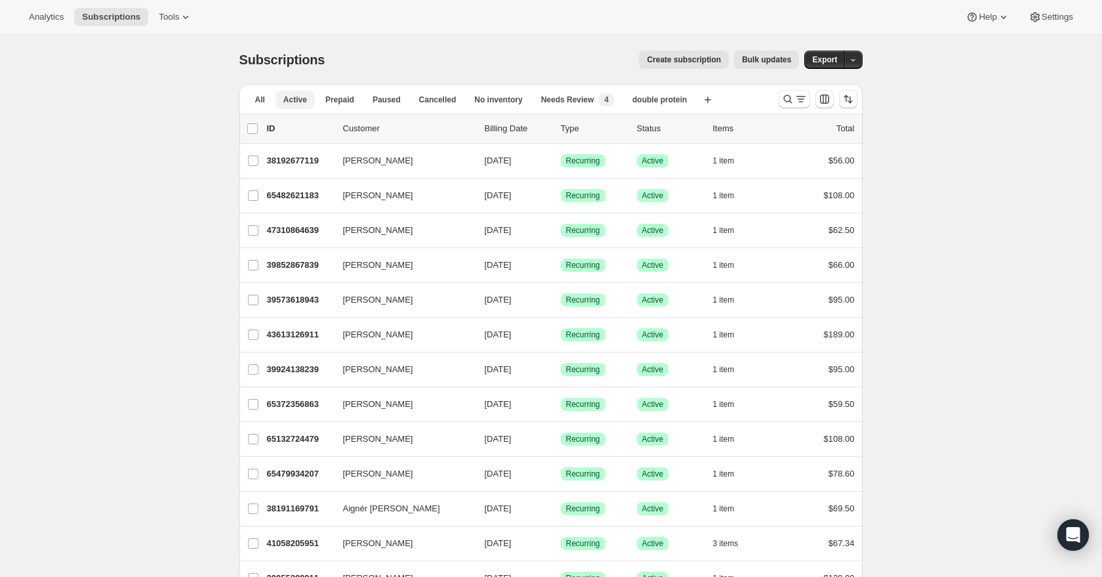
click at [296, 92] on button "Active" at bounding box center [295, 100] width 39 height 18
click at [264, 99] on span "All" at bounding box center [260, 99] width 10 height 10
click at [283, 100] on span "Active" at bounding box center [295, 99] width 24 height 10
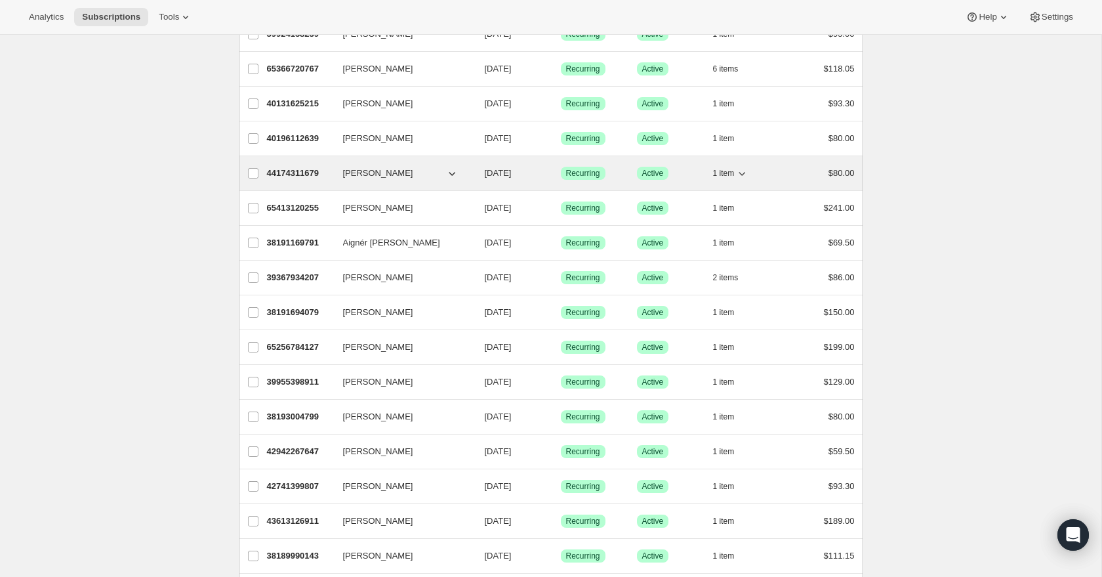
scroll to position [1379, 0]
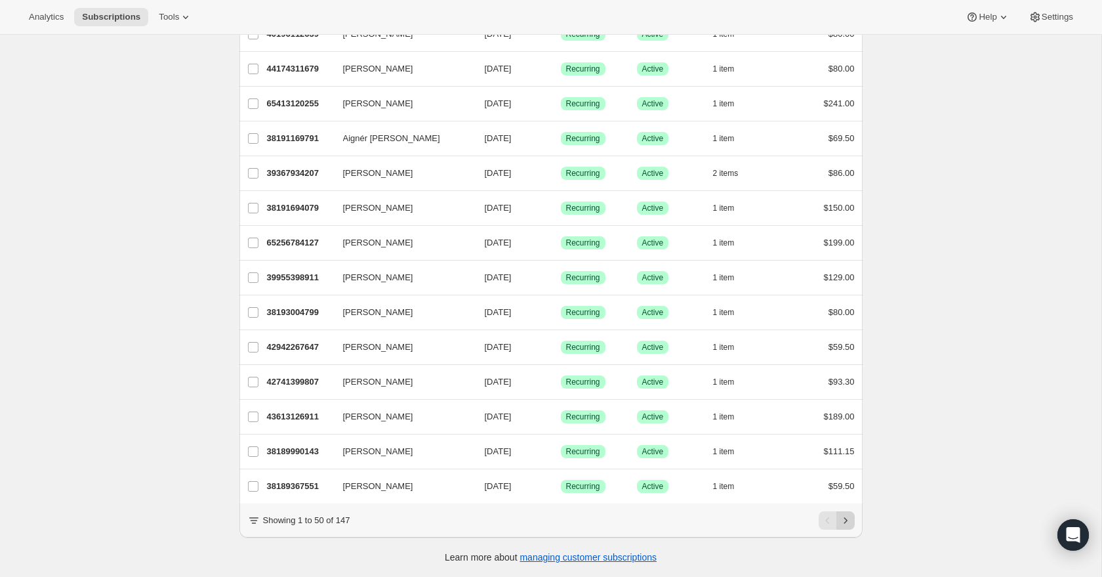
click at [844, 516] on icon "Next" at bounding box center [845, 520] width 13 height 13
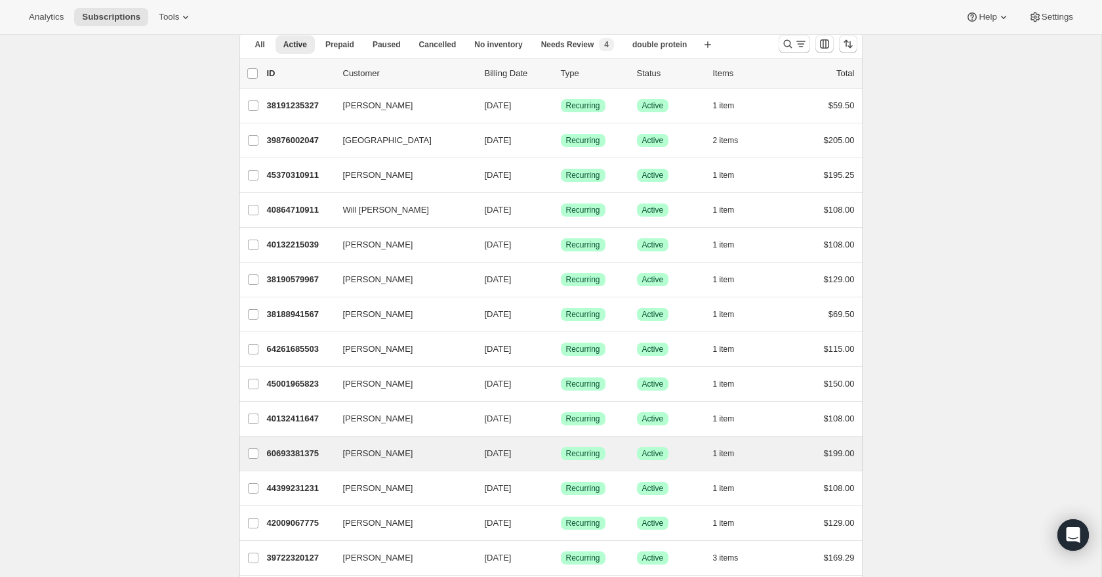
scroll to position [0, 0]
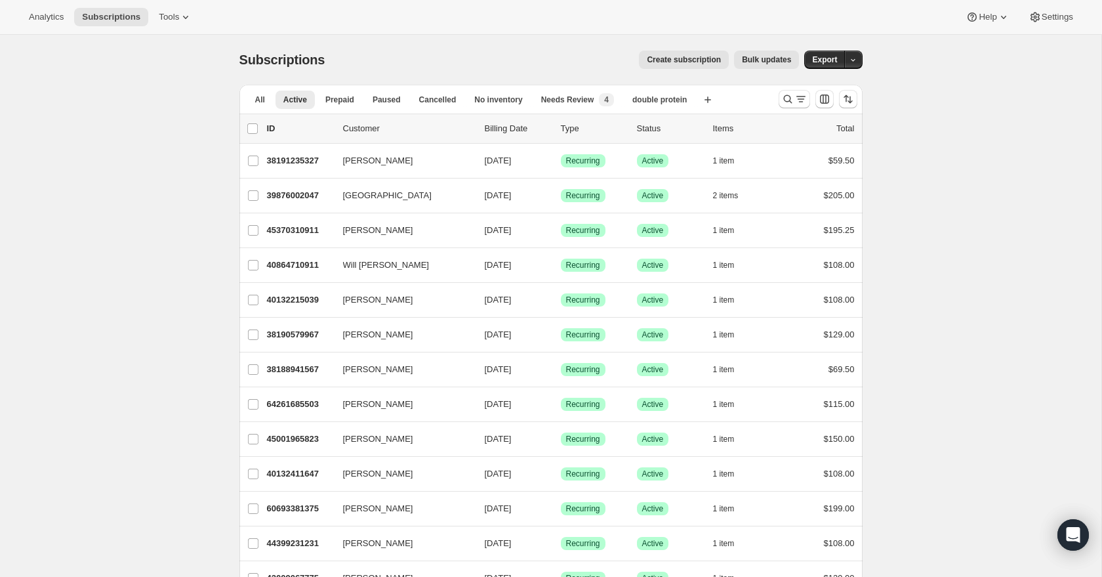
click at [755, 59] on span "Bulk updates" at bounding box center [766, 59] width 49 height 10
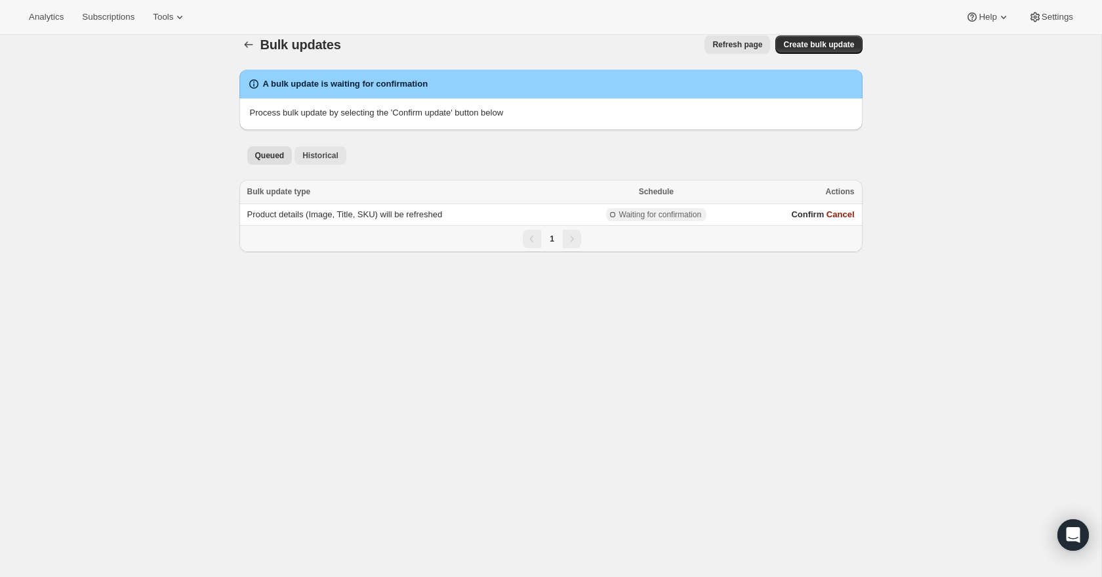
scroll to position [12, 0]
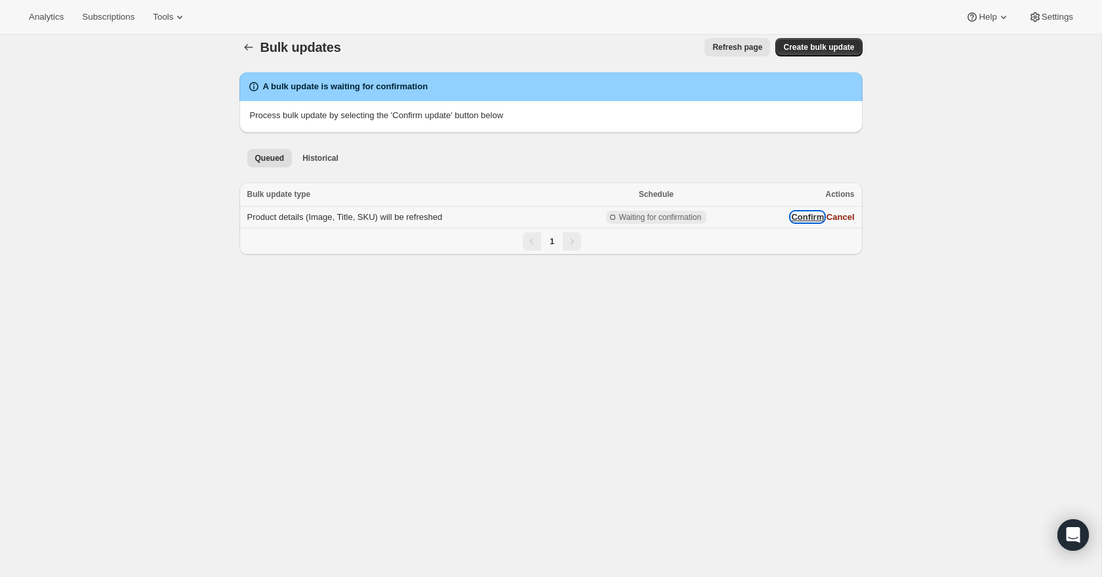
click at [794, 217] on button "Confirm" at bounding box center [807, 217] width 33 height 10
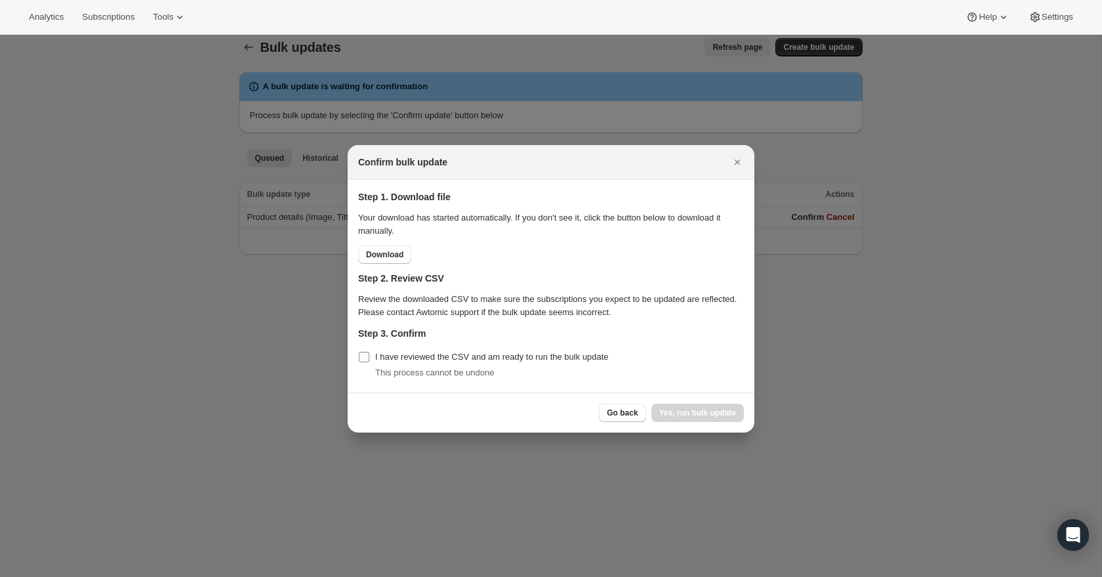
click at [360, 354] on input "I have reviewed the CSV and am ready to run the bulk update" at bounding box center [364, 357] width 10 height 10
checkbox input "true"
click at [683, 415] on span "Yes, run bulk update" at bounding box center [698, 413] width 77 height 10
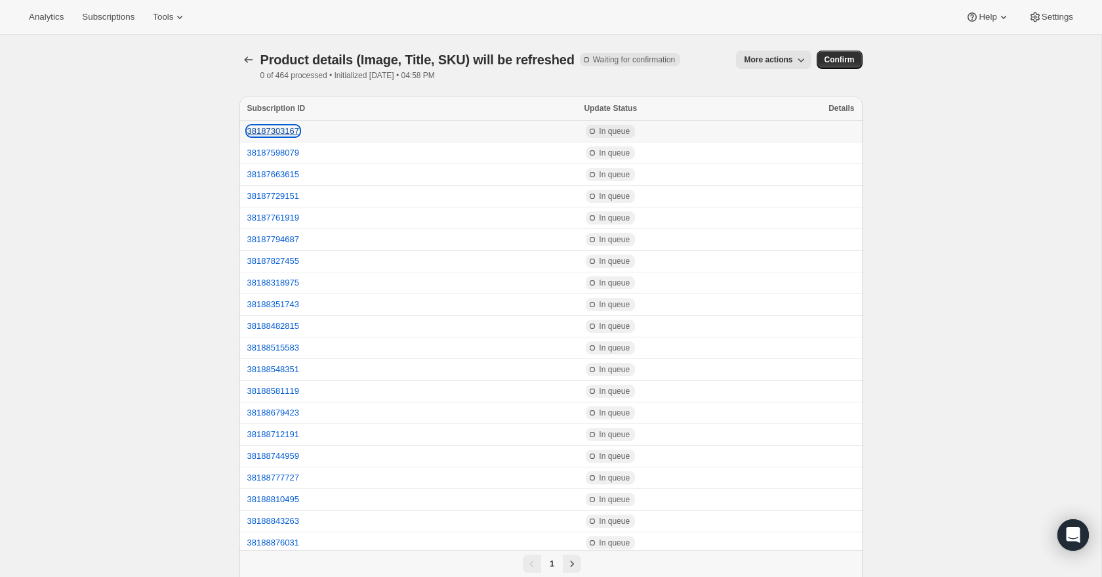
click at [286, 134] on button "38187303167" at bounding box center [273, 131] width 52 height 10
click at [272, 220] on button "38187761919" at bounding box center [273, 218] width 52 height 10
click at [278, 415] on button "38188679423" at bounding box center [273, 413] width 52 height 10
click at [287, 498] on button "38188810495" at bounding box center [273, 499] width 52 height 10
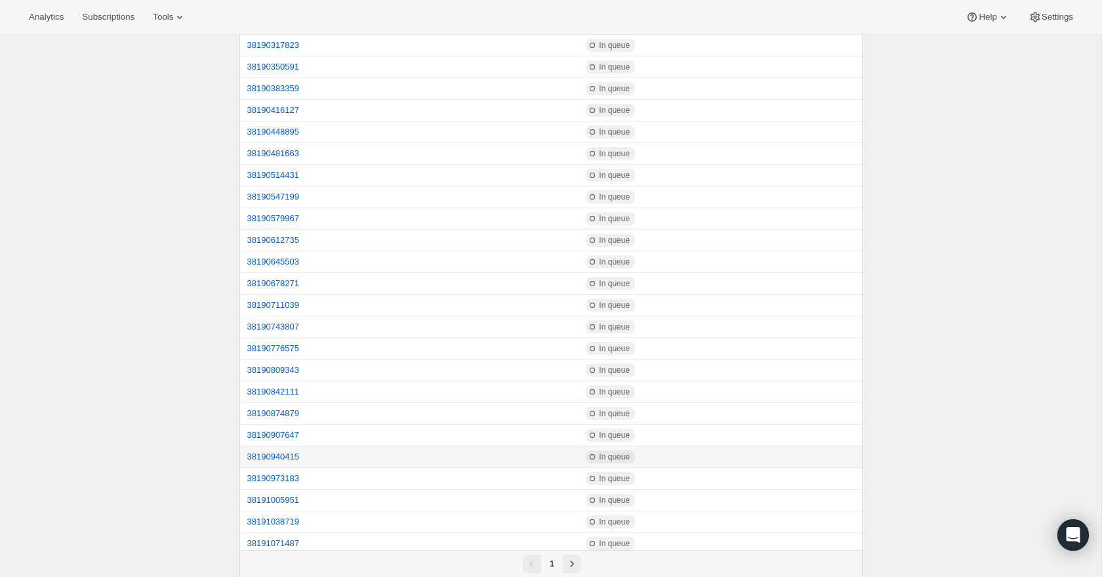
scroll to position [1751, 0]
click at [291, 461] on button "38191464703" at bounding box center [273, 458] width 52 height 10
click at [292, 285] on button "38191202559" at bounding box center [273, 285] width 52 height 10
click at [579, 549] on button "Next" at bounding box center [572, 548] width 18 height 18
click at [270, 198] on button "39304659199" at bounding box center [273, 199] width 52 height 10
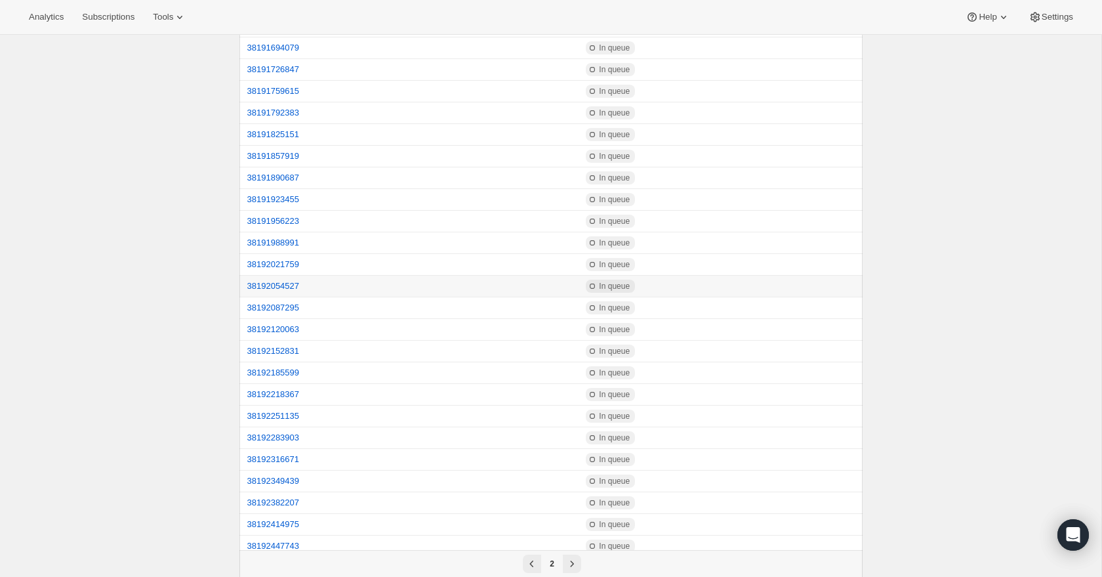
scroll to position [0, 0]
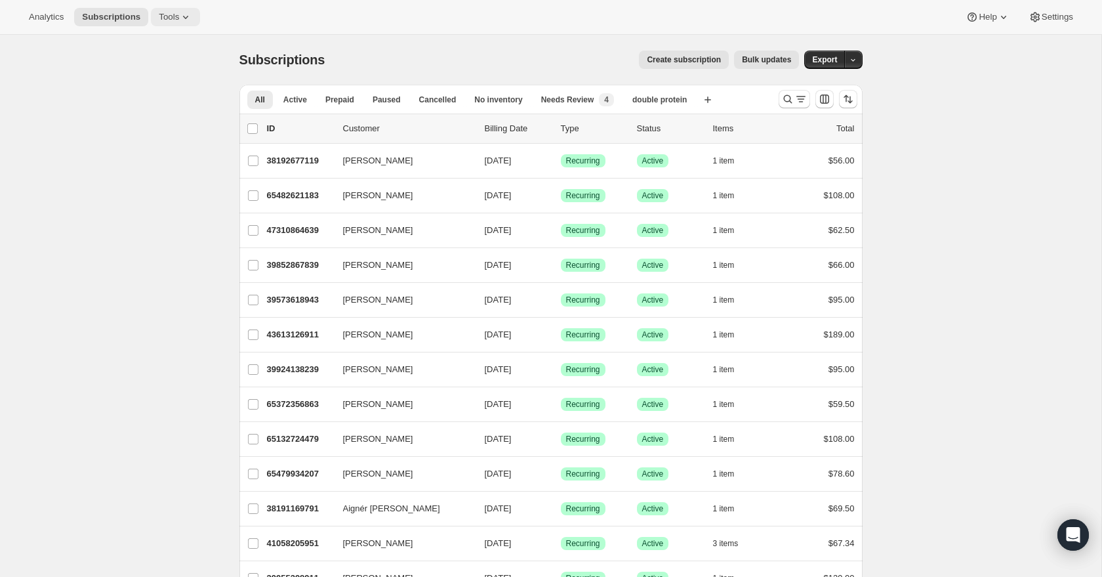
click at [177, 20] on span "Tools" at bounding box center [169, 17] width 20 height 10
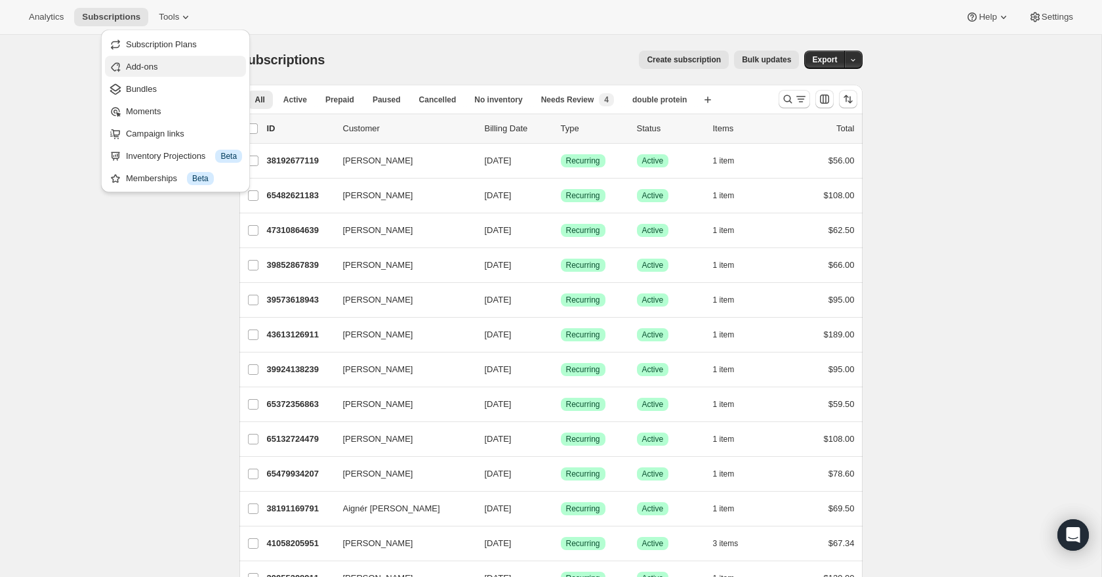
click at [151, 65] on span "Add-ons" at bounding box center [141, 67] width 31 height 10
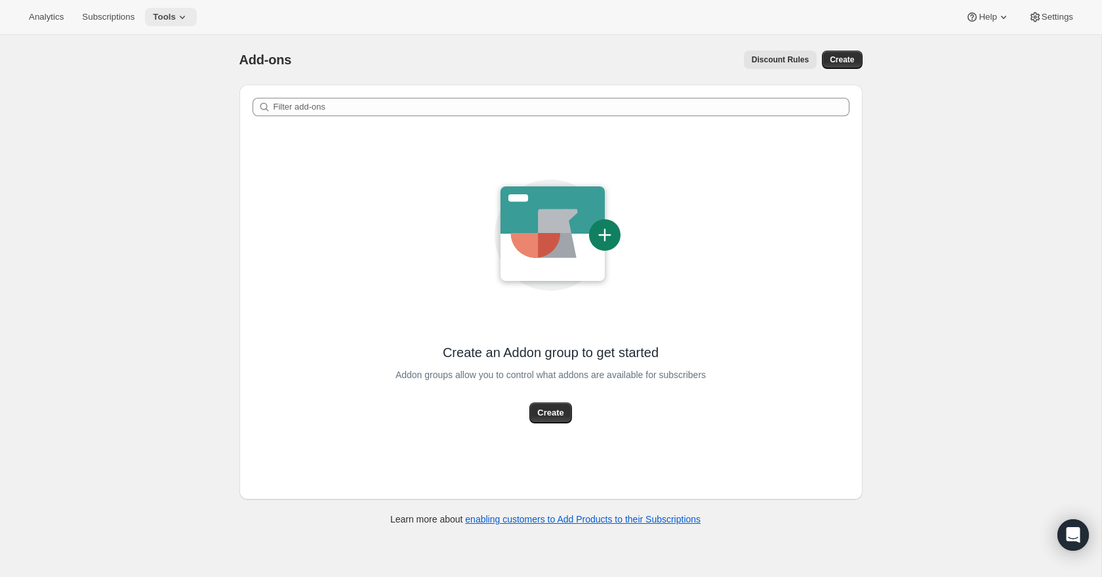
click at [189, 12] on icon at bounding box center [182, 16] width 13 height 13
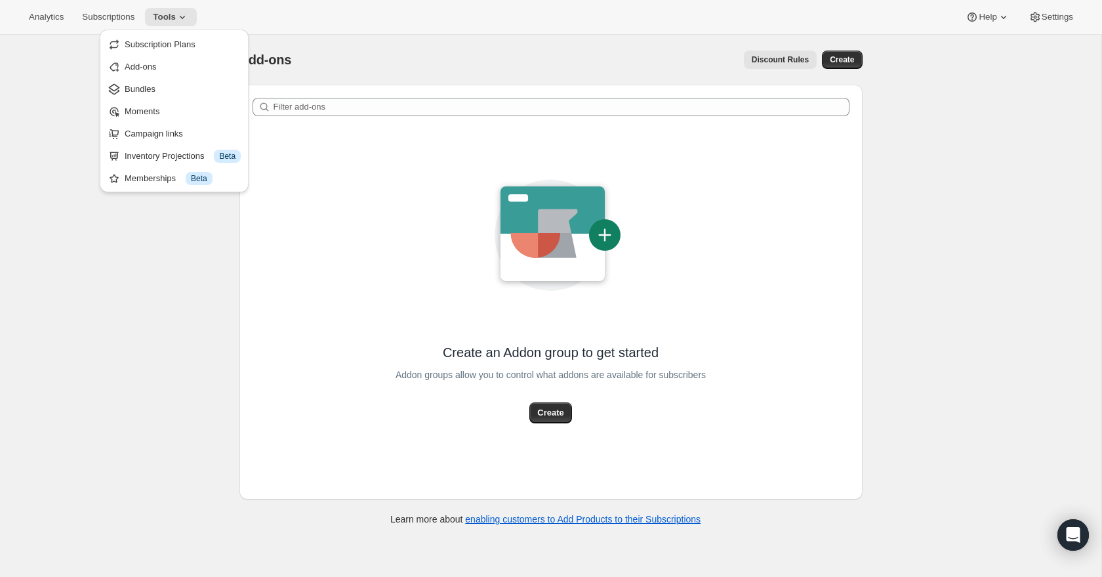
click at [175, 43] on span "Subscription Plans" at bounding box center [160, 44] width 71 height 10
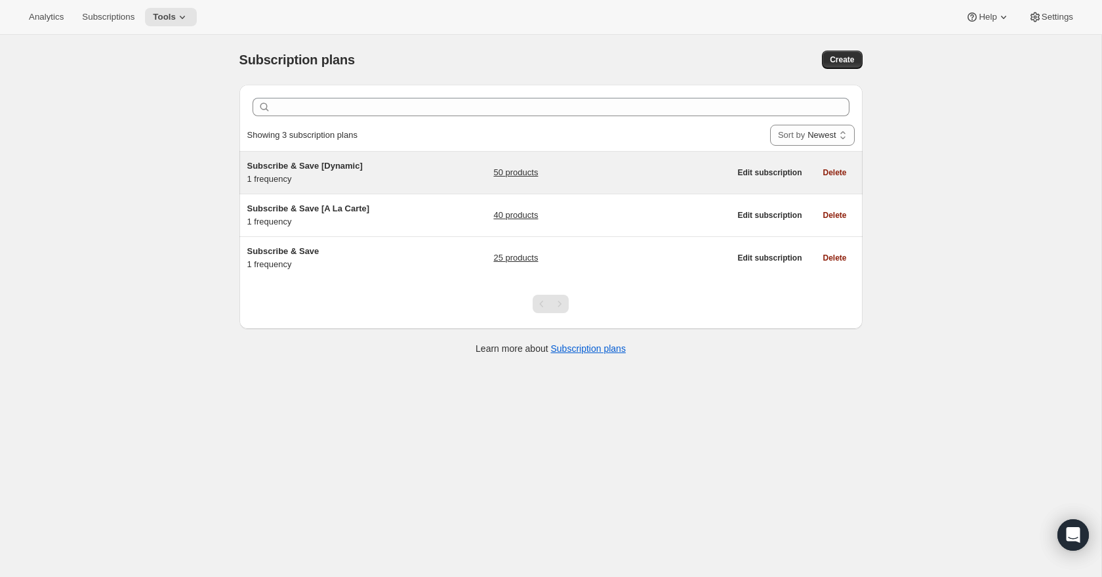
drag, startPoint x: 506, startPoint y: 184, endPoint x: 507, endPoint y: 178, distance: 6.7
click at [507, 181] on div "50 products" at bounding box center [611, 172] width 236 height 26
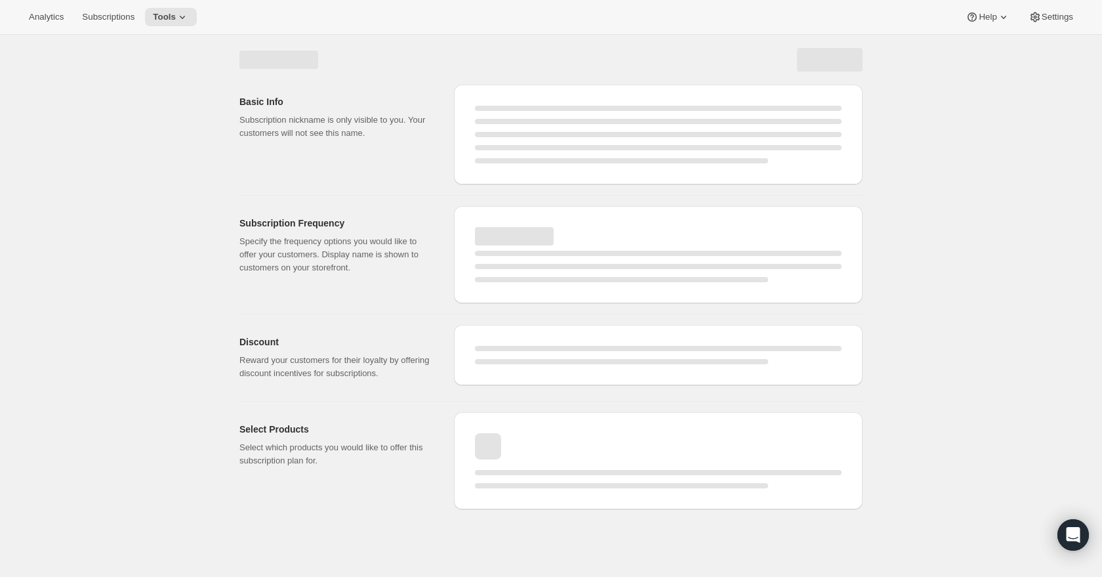
select select "WEEK"
select select "MONTH"
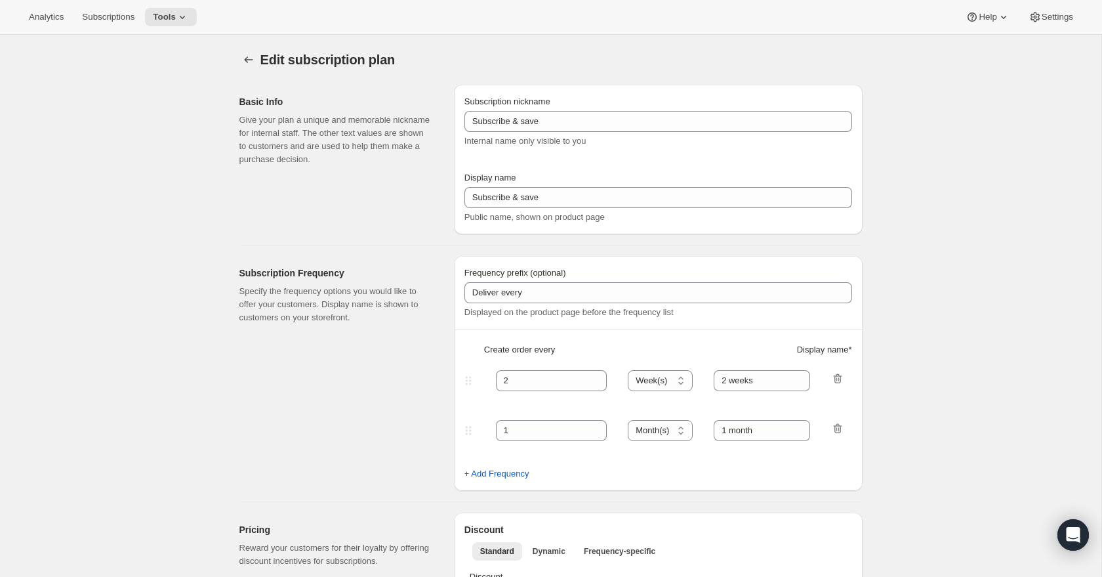
type input "Subscribe & Save [Dynamic]"
type input "Subscribe & Save"
type input "1"
type input "1 week"
checkbox input "true"
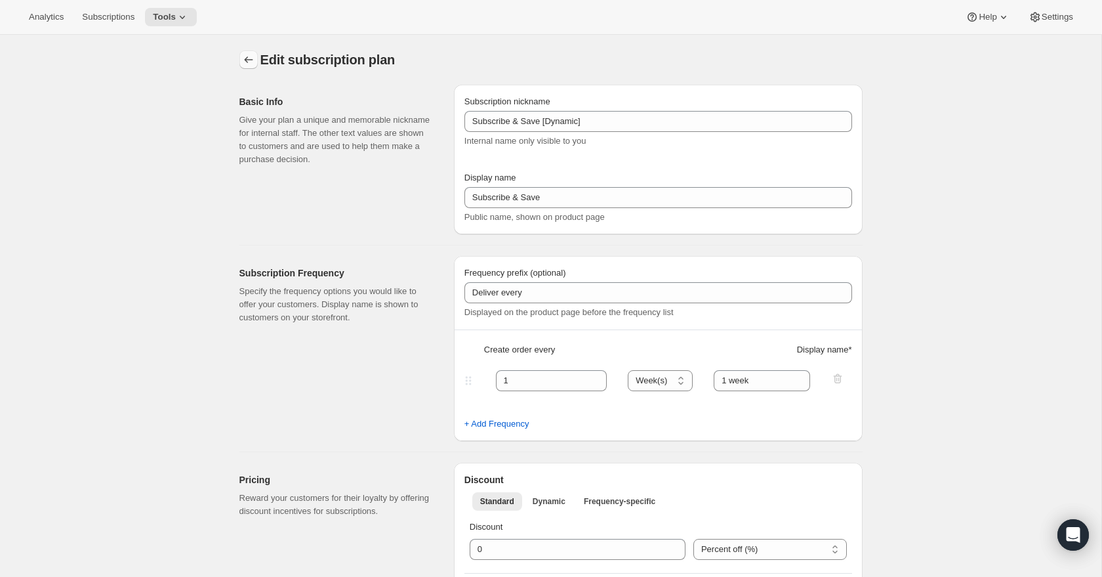
click at [246, 56] on icon "Subscription plans" at bounding box center [248, 59] width 13 height 13
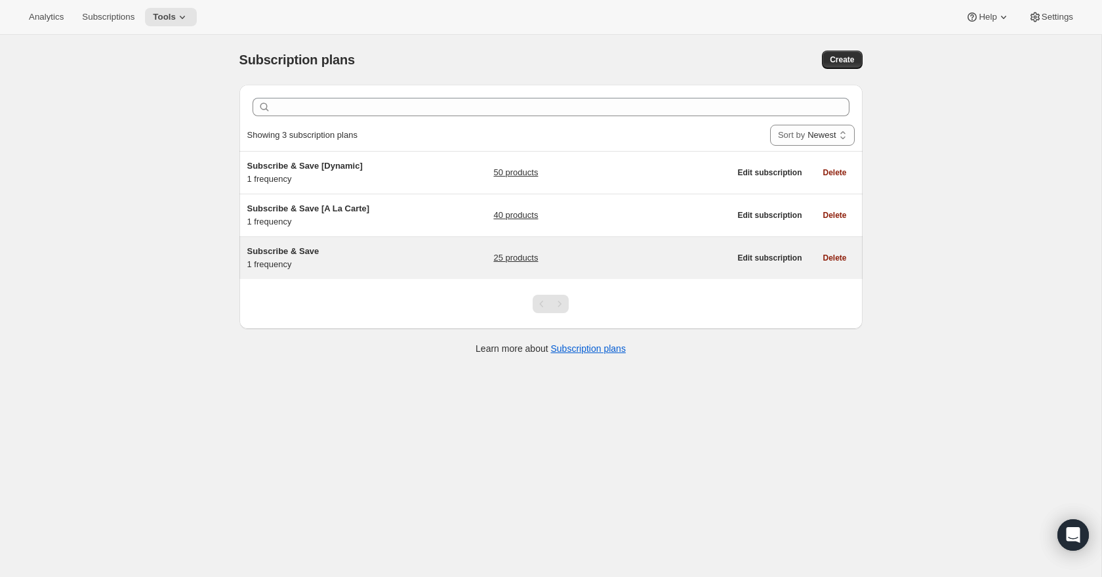
click at [310, 253] on span "Subscribe & Save" at bounding box center [283, 251] width 72 height 10
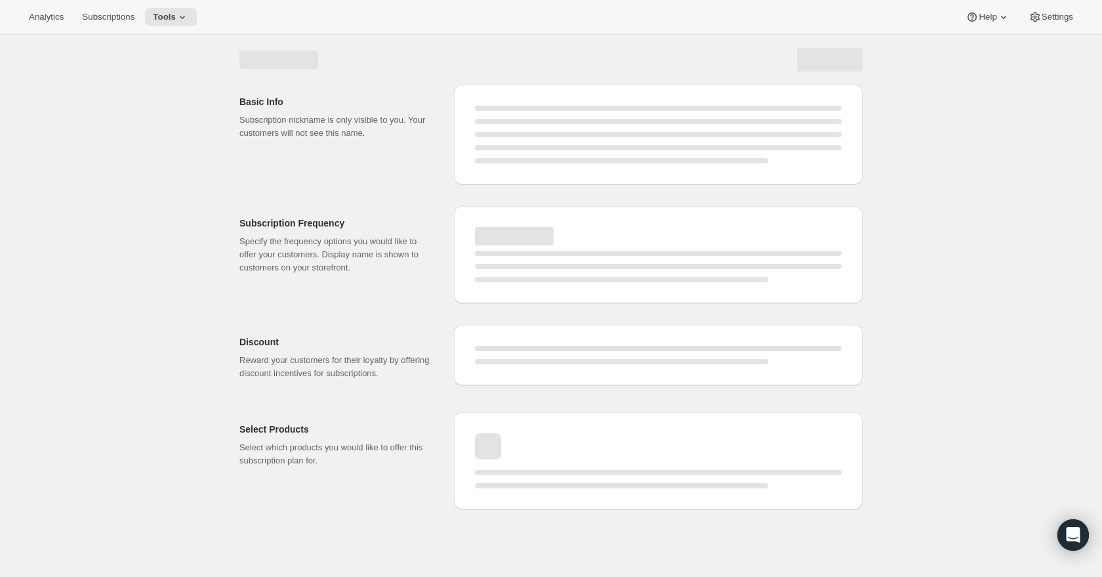
select select "WEEK"
select select "MONTH"
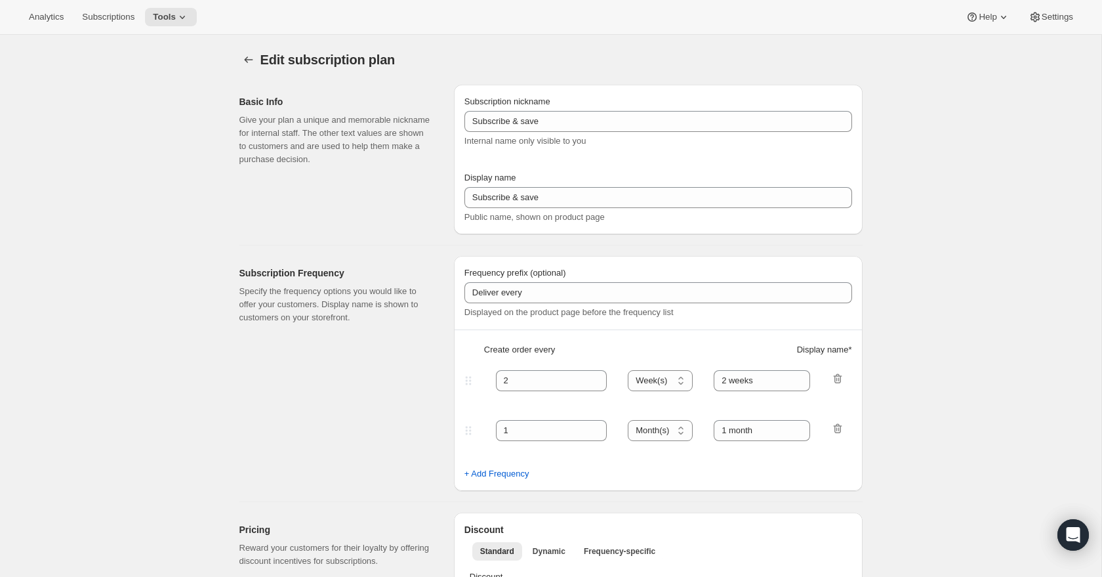
type input "Subscribe & Save"
type input "Subscribe & Save 20%"
type input "1"
type input "1 week"
type input "20"
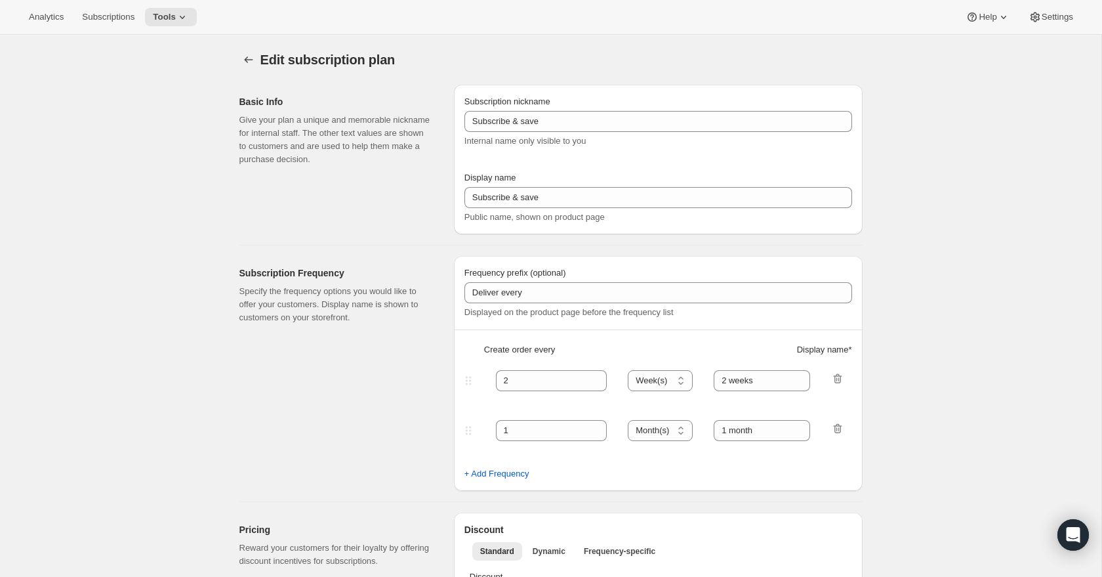
checkbox input "true"
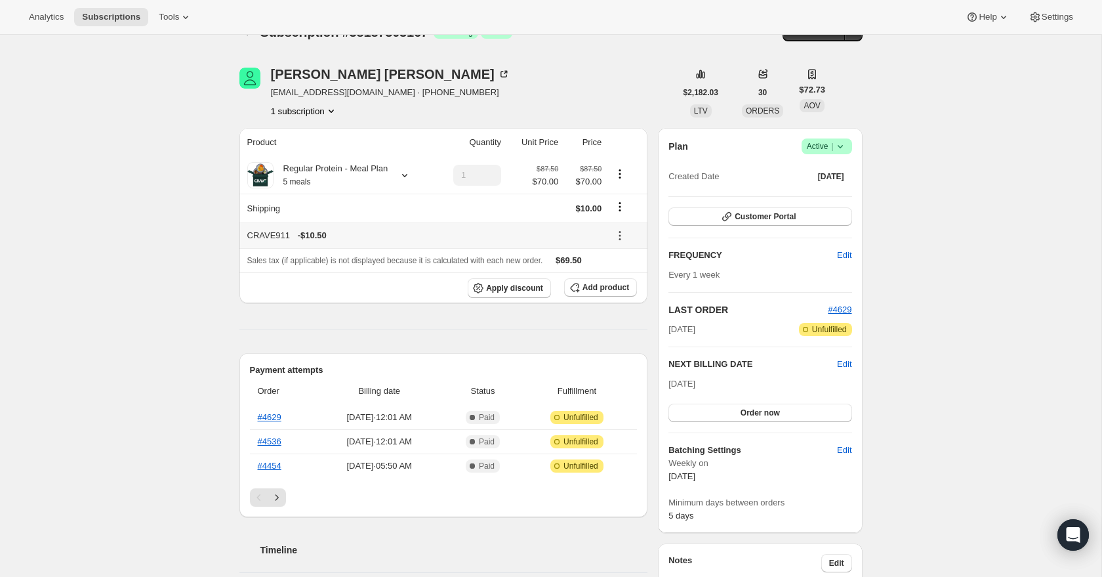
scroll to position [30, 0]
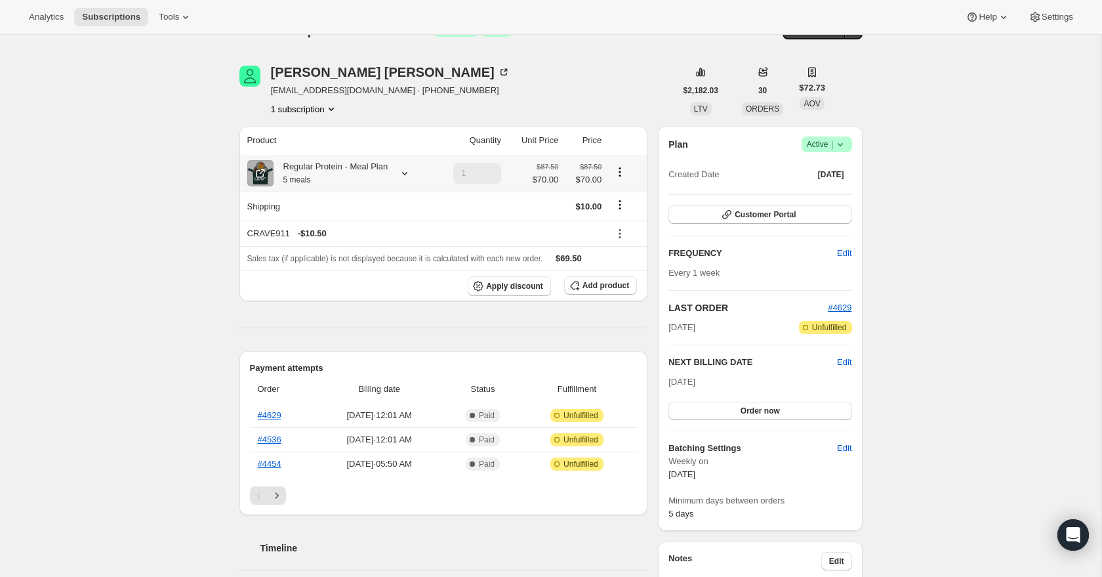
click at [404, 179] on icon at bounding box center [404, 173] width 13 height 13
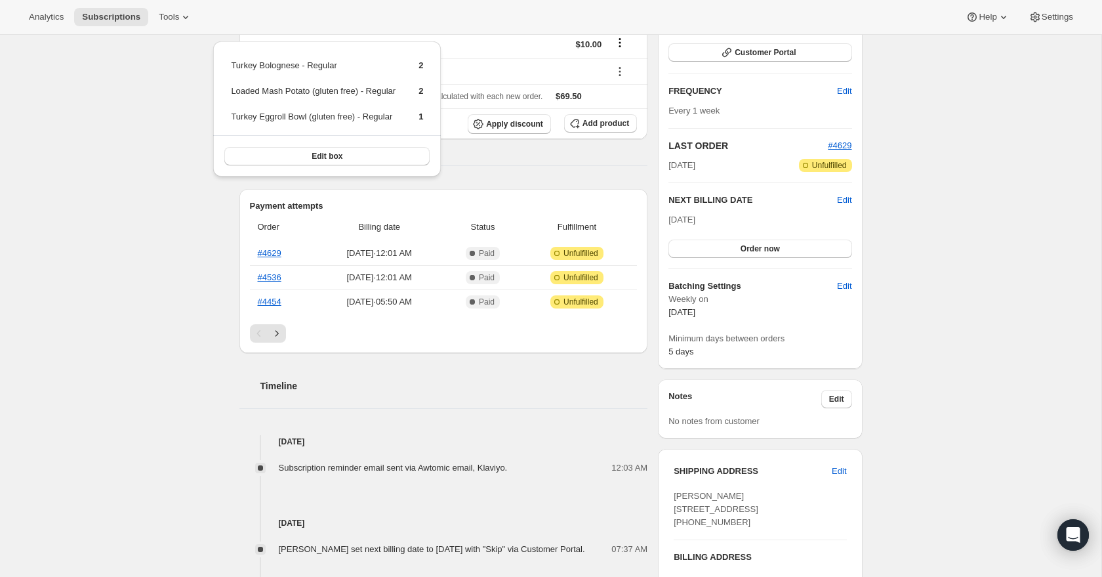
scroll to position [0, 0]
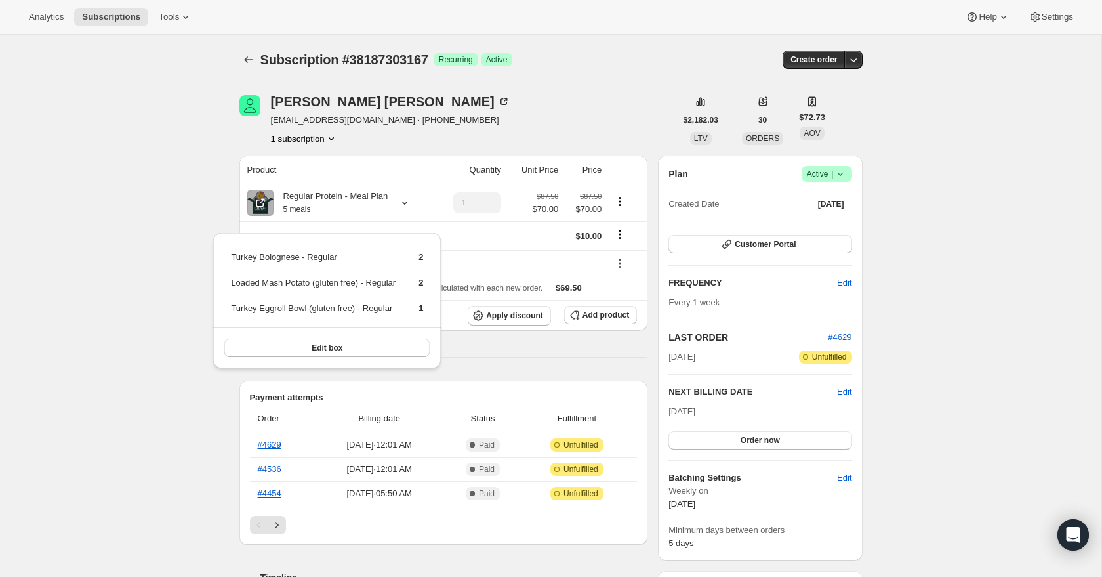
click at [205, 123] on div "Subscription #38187303167. This page is ready Subscription #38187303167 Success…" at bounding box center [551, 553] width 1102 height 1037
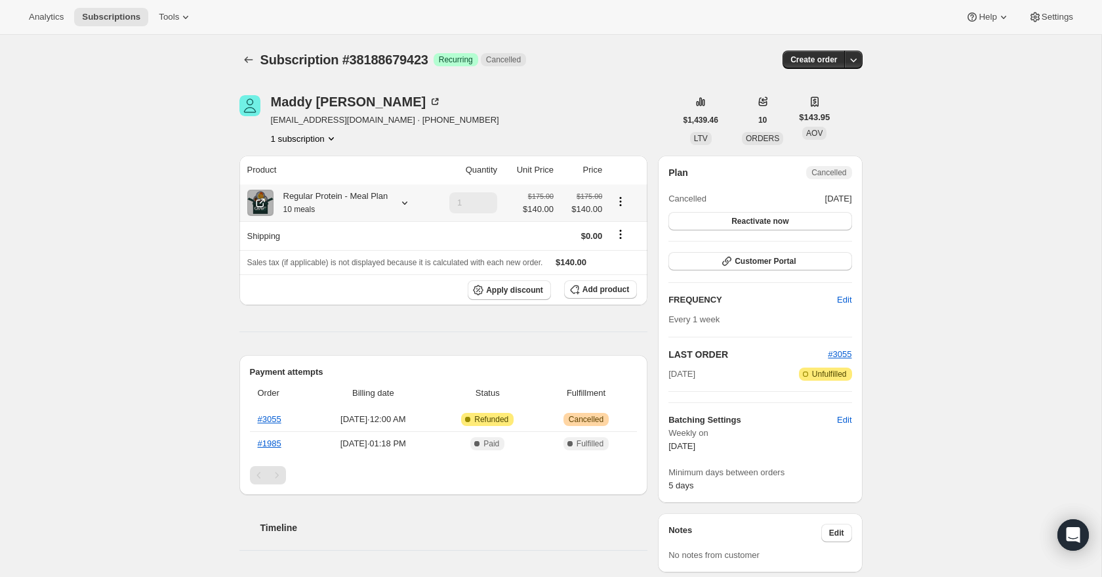
click at [411, 209] on icon at bounding box center [404, 202] width 13 height 13
click at [411, 207] on icon at bounding box center [404, 202] width 13 height 13
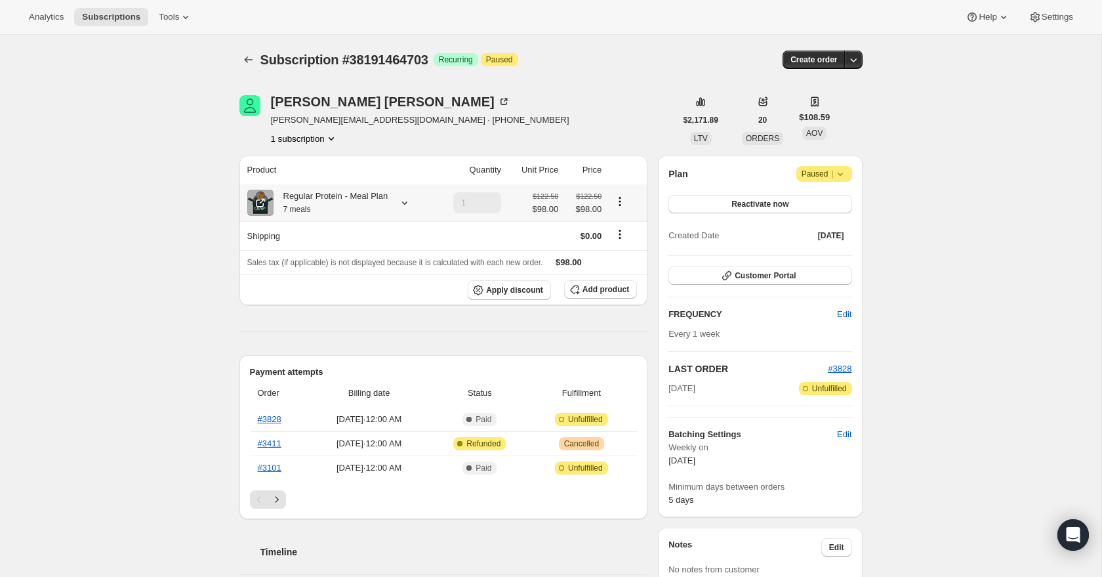
click at [406, 203] on icon at bounding box center [404, 202] width 13 height 13
drag, startPoint x: 406, startPoint y: 207, endPoint x: 409, endPoint y: 217, distance: 10.8
click at [407, 207] on icon at bounding box center [404, 202] width 13 height 13
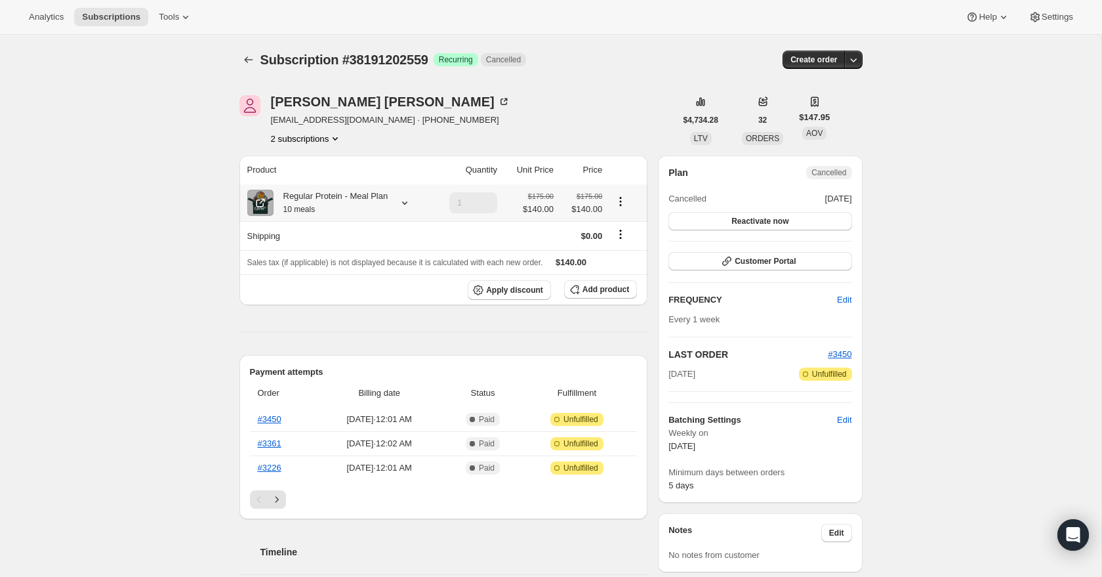
click at [410, 209] on icon at bounding box center [404, 202] width 13 height 13
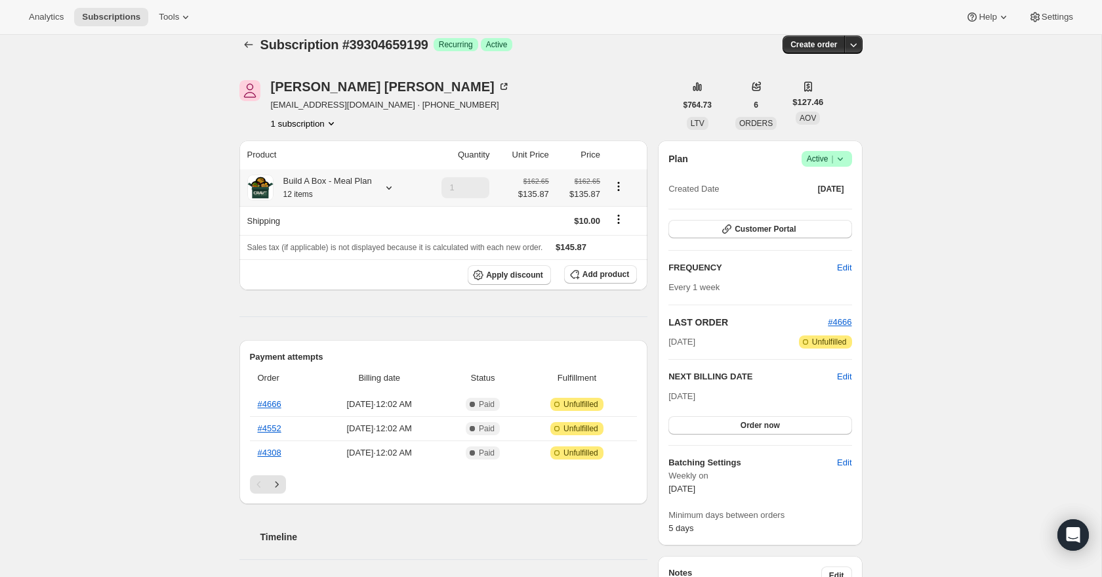
scroll to position [15, 0]
click at [392, 192] on icon at bounding box center [389, 186] width 13 height 13
